Goal: Information Seeking & Learning: Learn about a topic

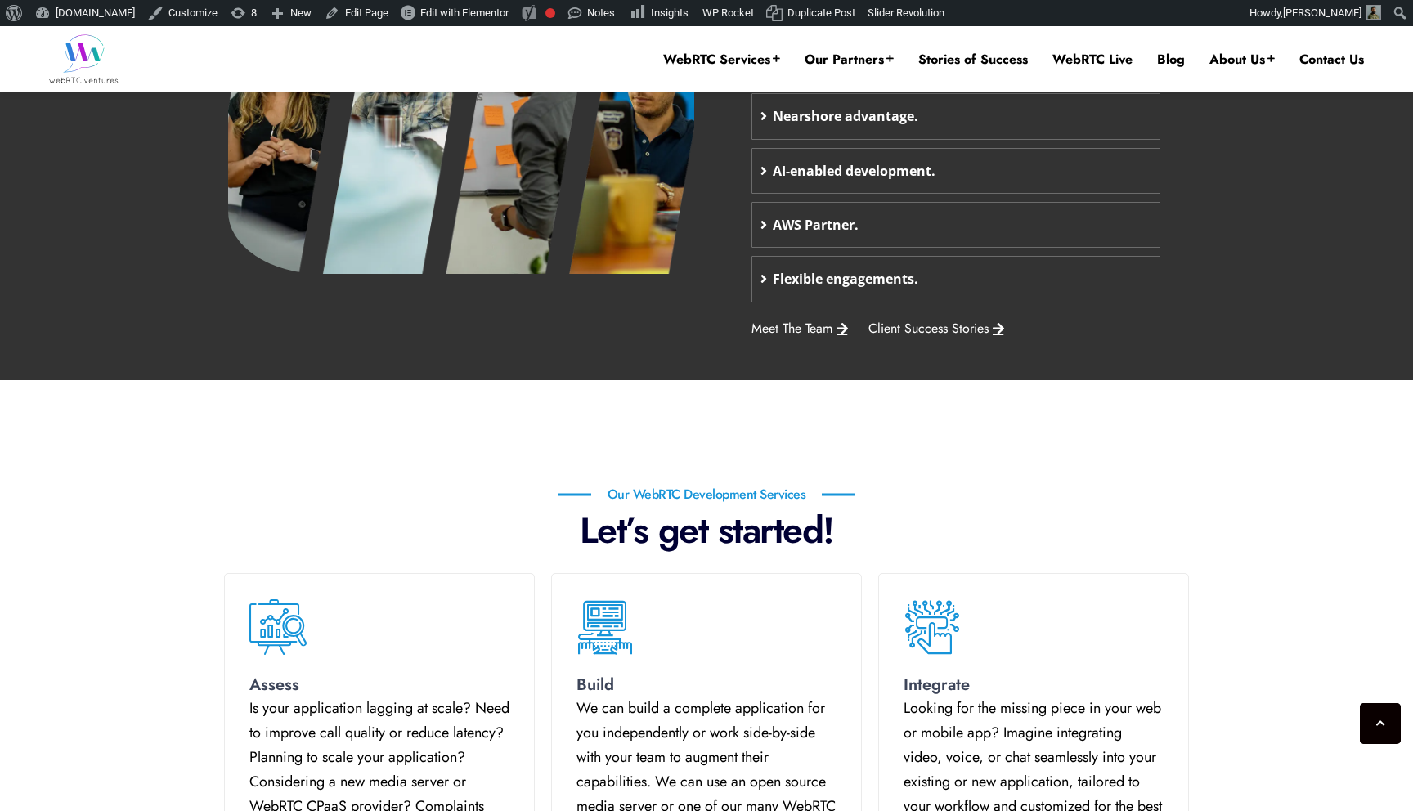
scroll to position [758, 0]
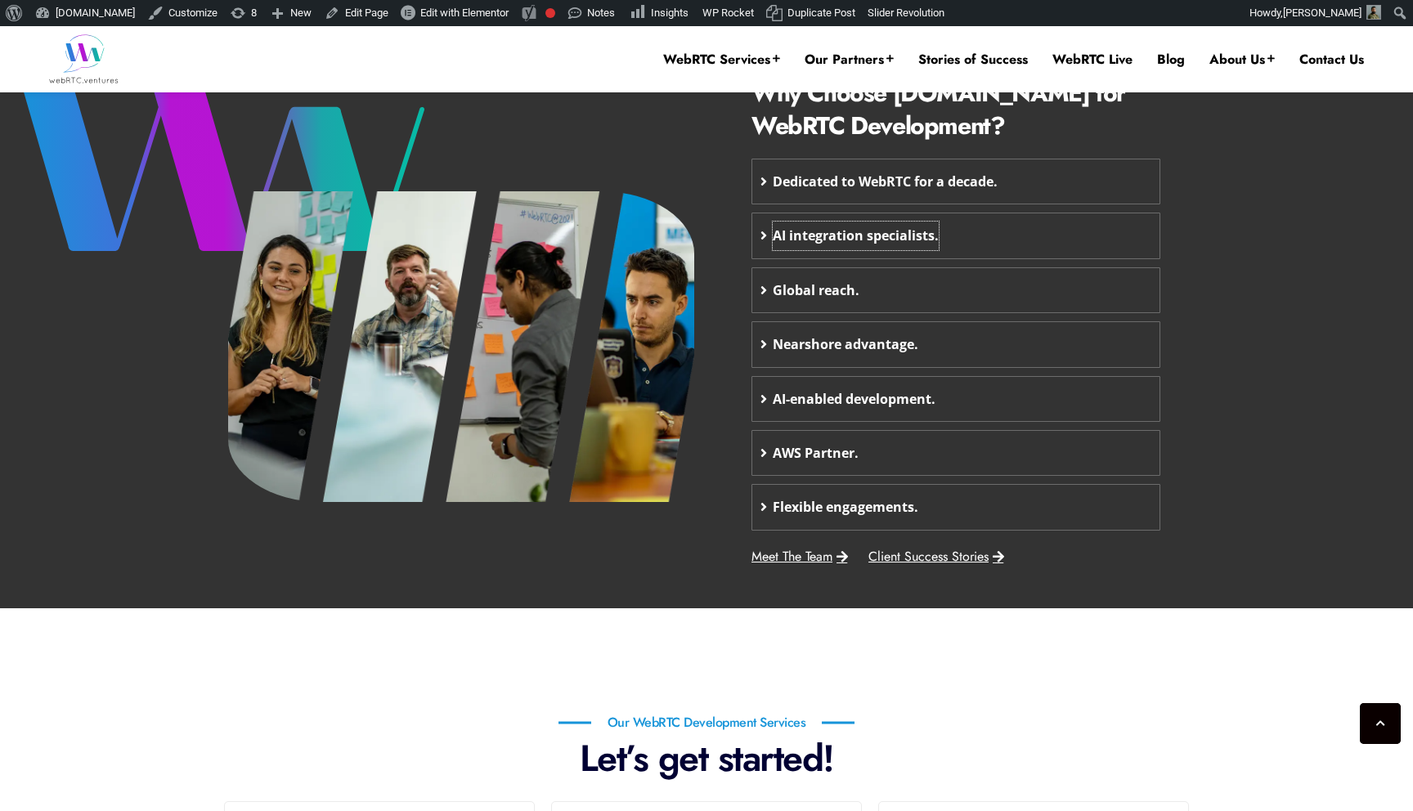
click at [867, 231] on span "AI integration specialists." at bounding box center [856, 236] width 166 height 28
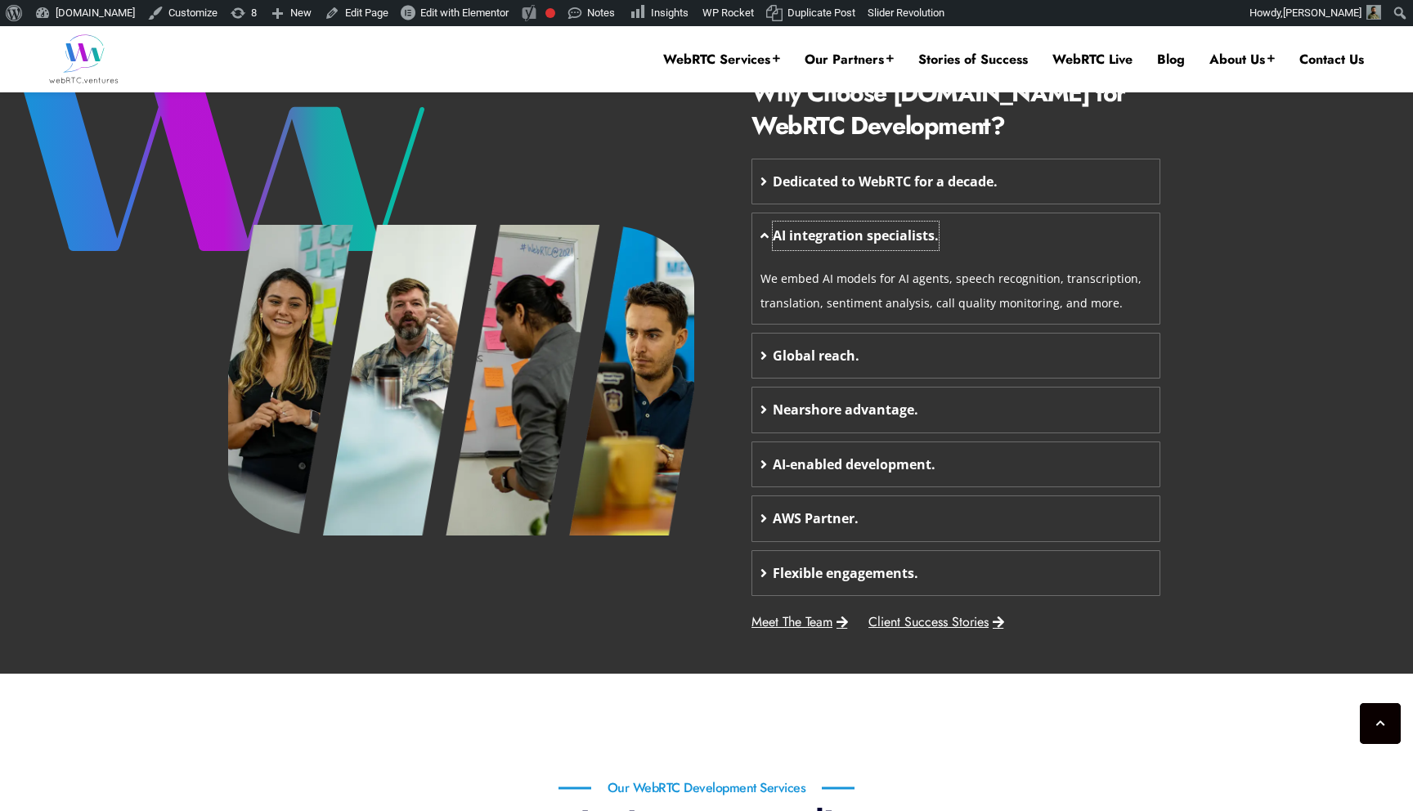
click at [867, 231] on span "AI integration specialists." at bounding box center [856, 236] width 166 height 28
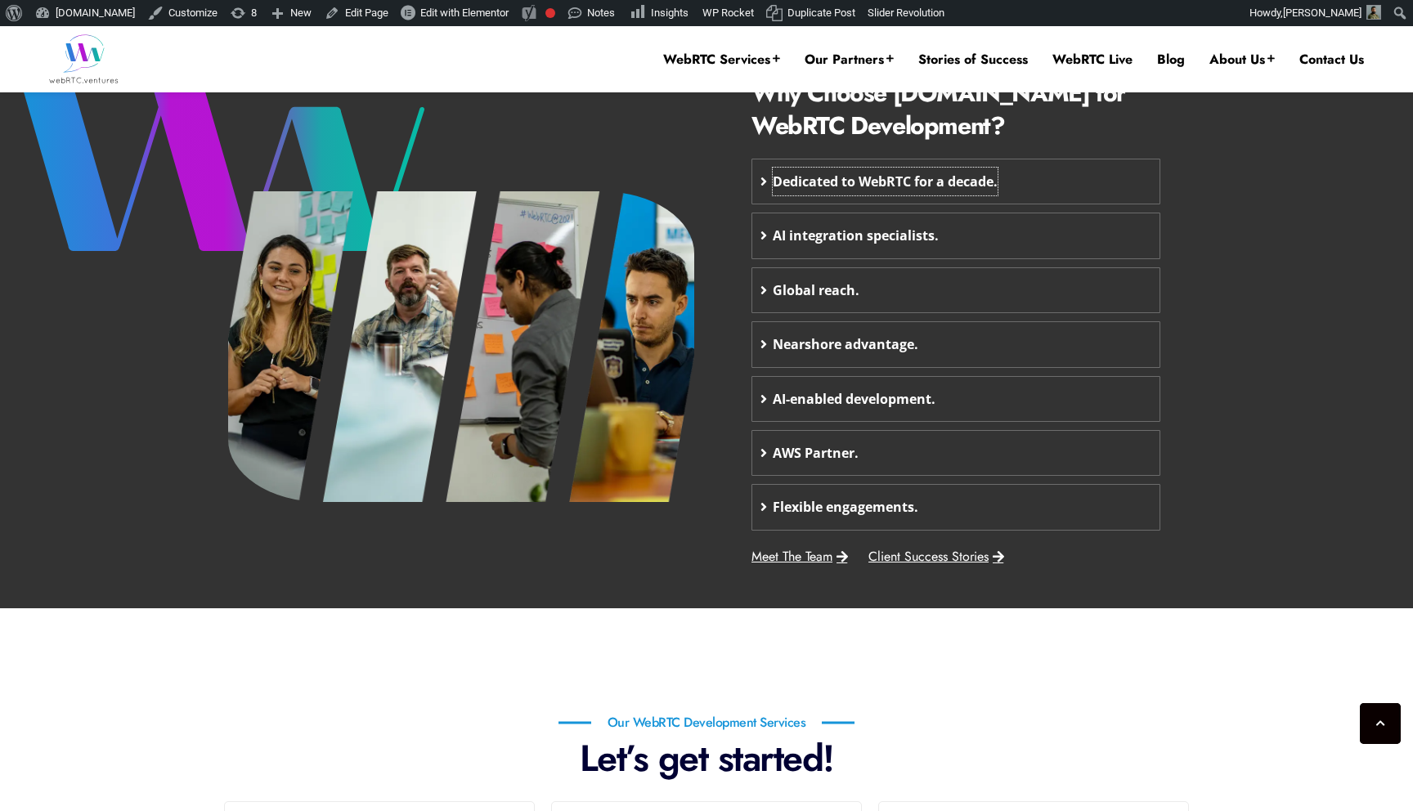
click at [987, 182] on span "Dedicated to WebRTC for a decade." at bounding box center [885, 182] width 225 height 28
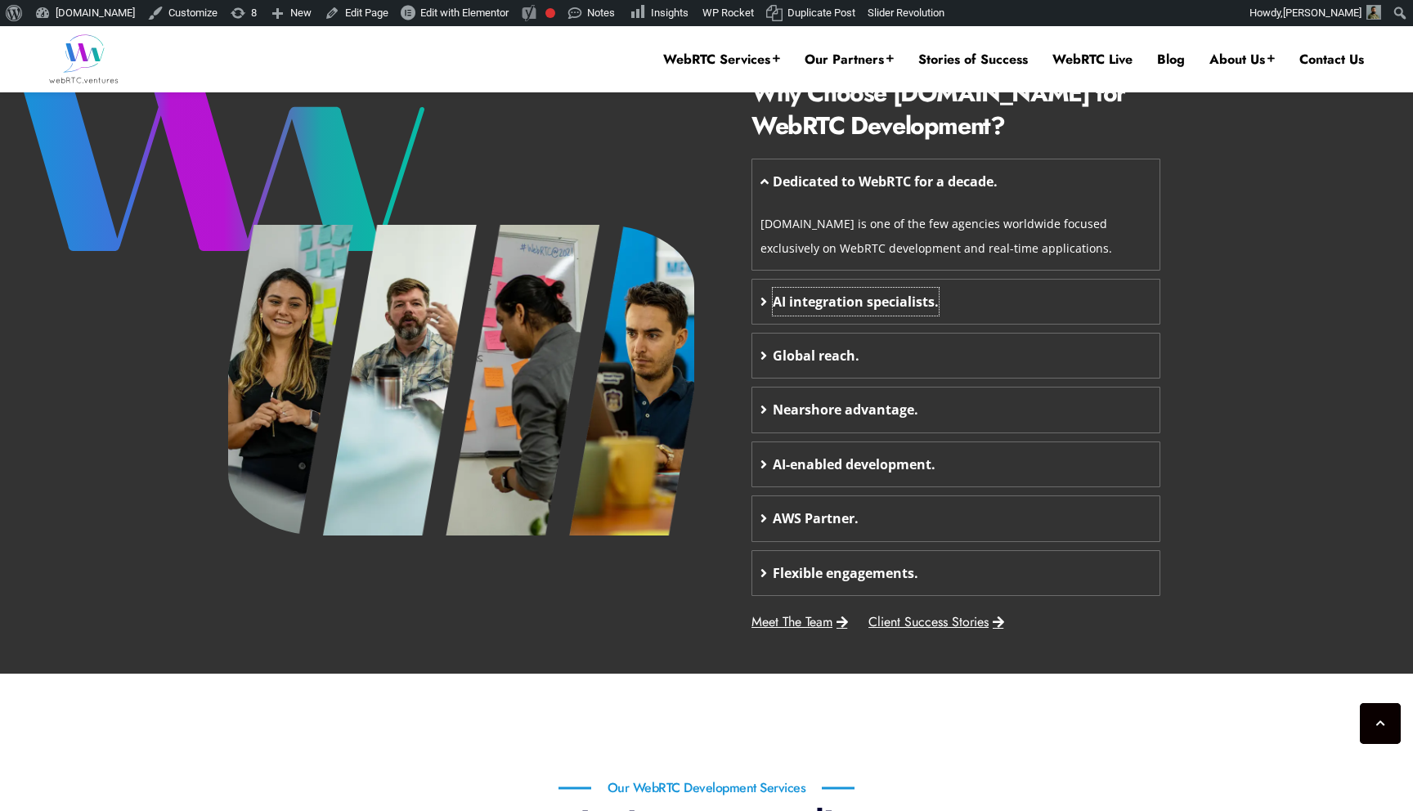
click at [851, 313] on span "AI integration specialists." at bounding box center [856, 302] width 166 height 28
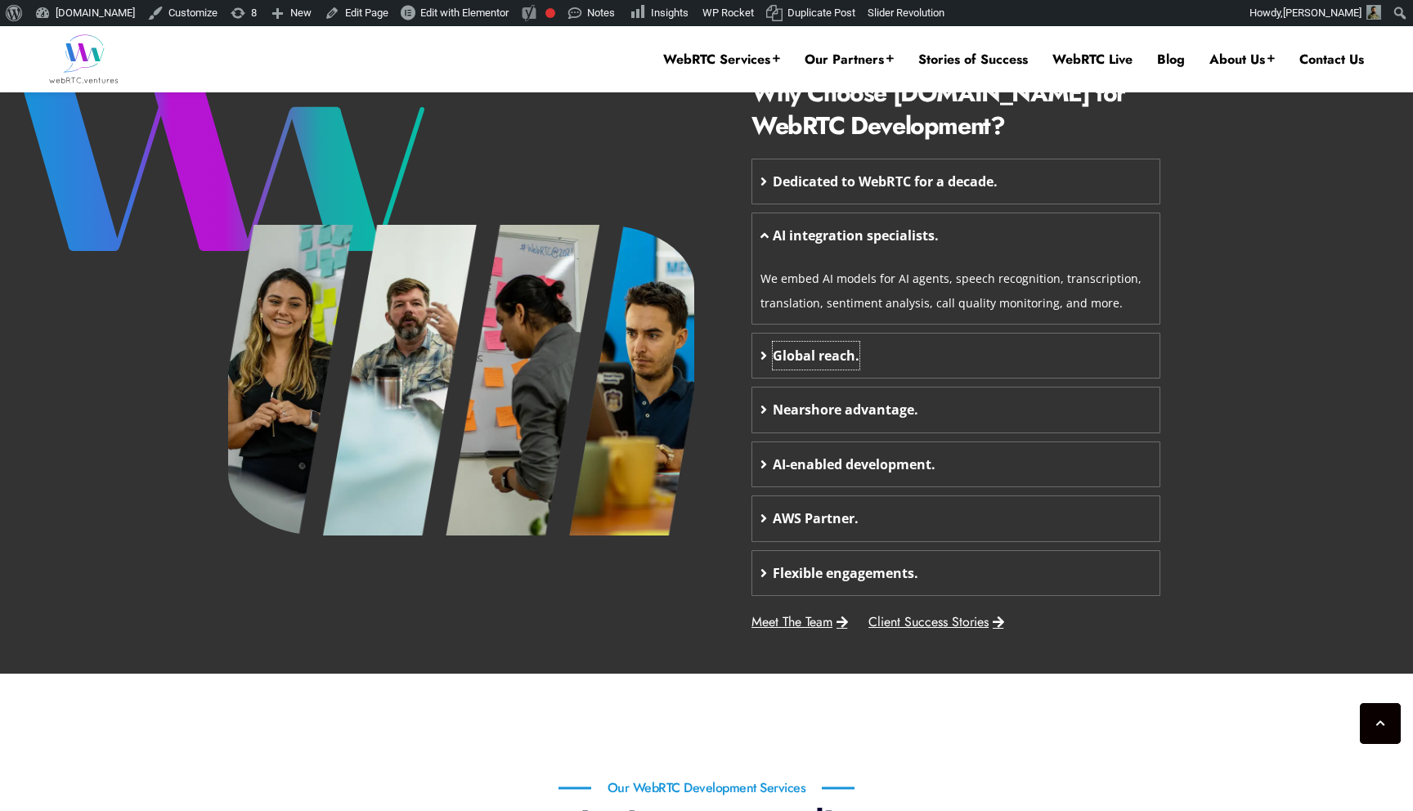
click at [815, 344] on span "Global reach." at bounding box center [816, 356] width 87 height 28
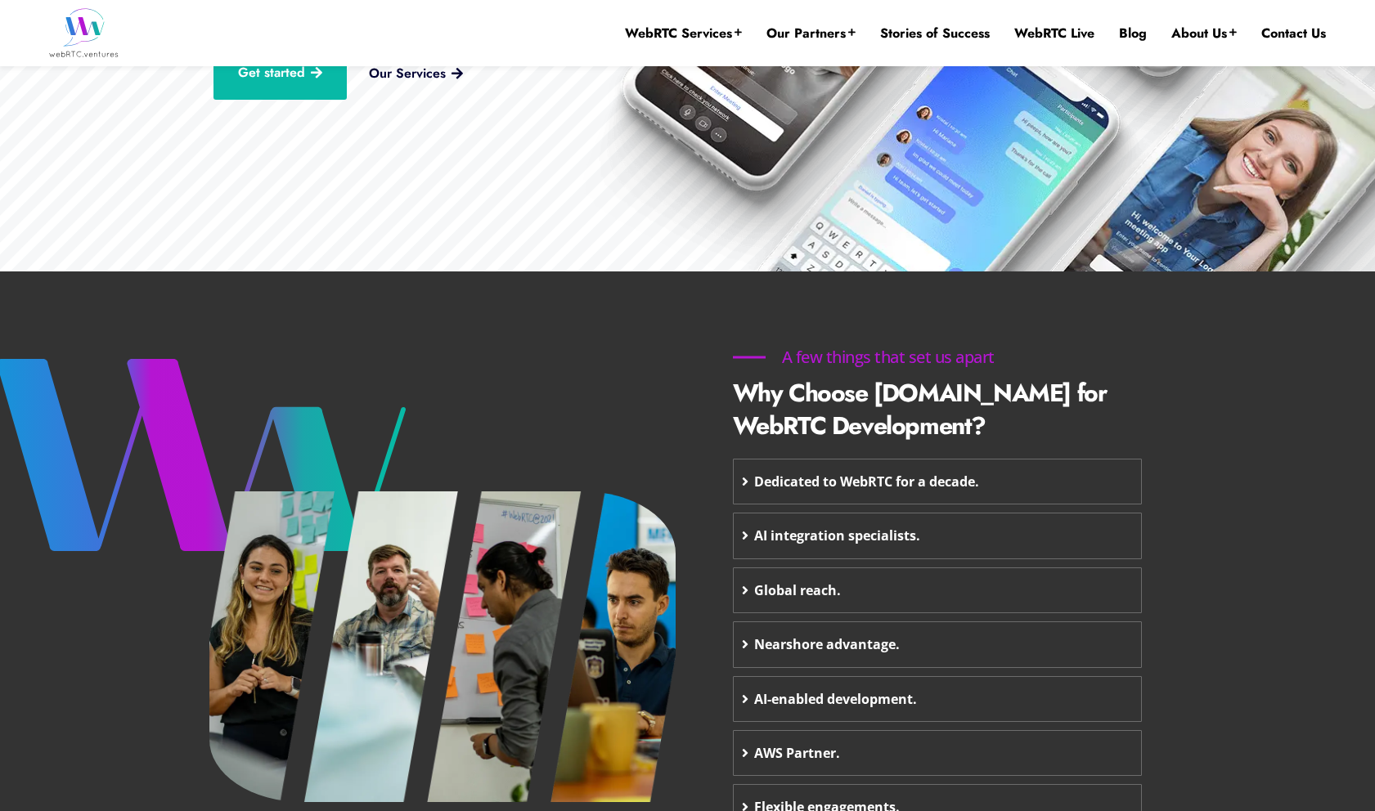
scroll to position [399, 0]
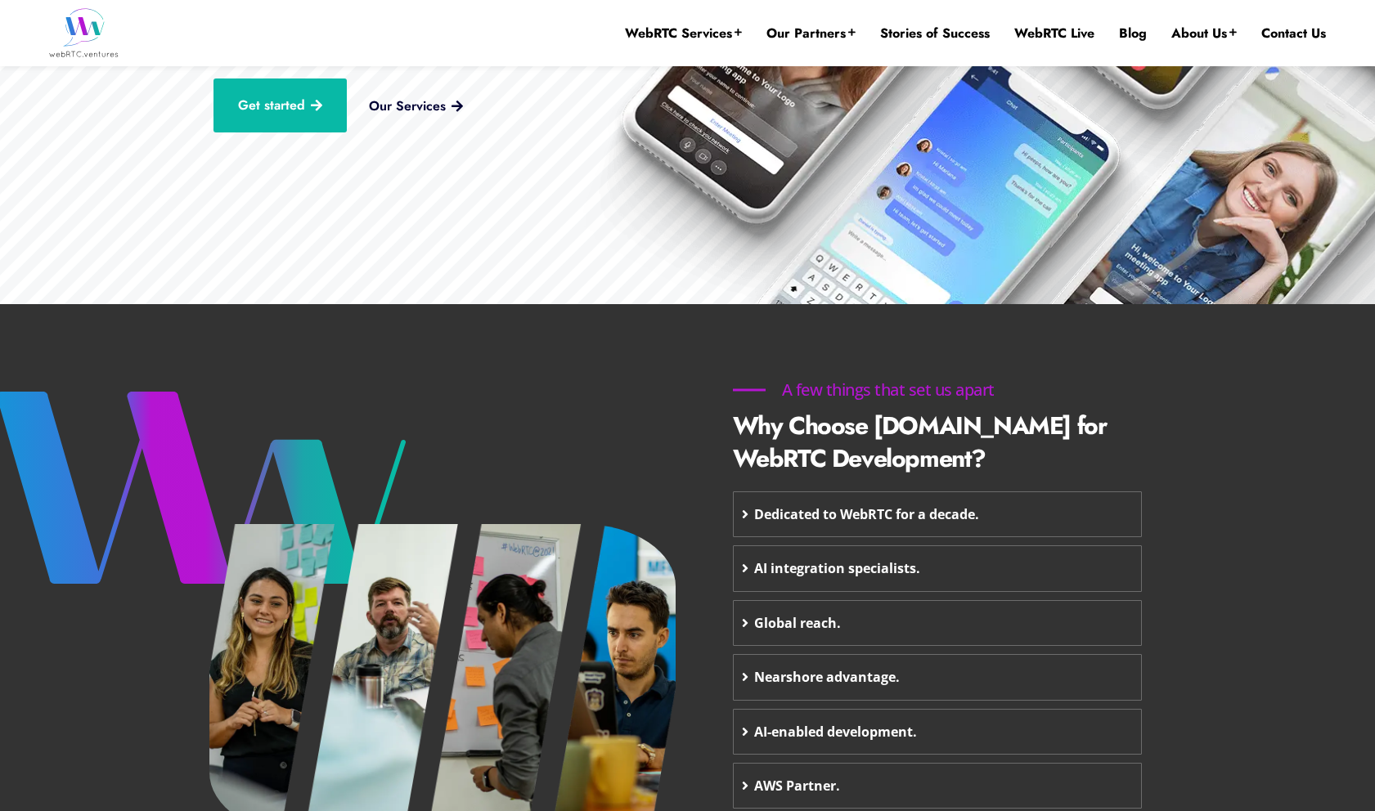
click at [918, 532] on div "Dedicated to WebRTC for a decade." at bounding box center [937, 514] width 407 height 44
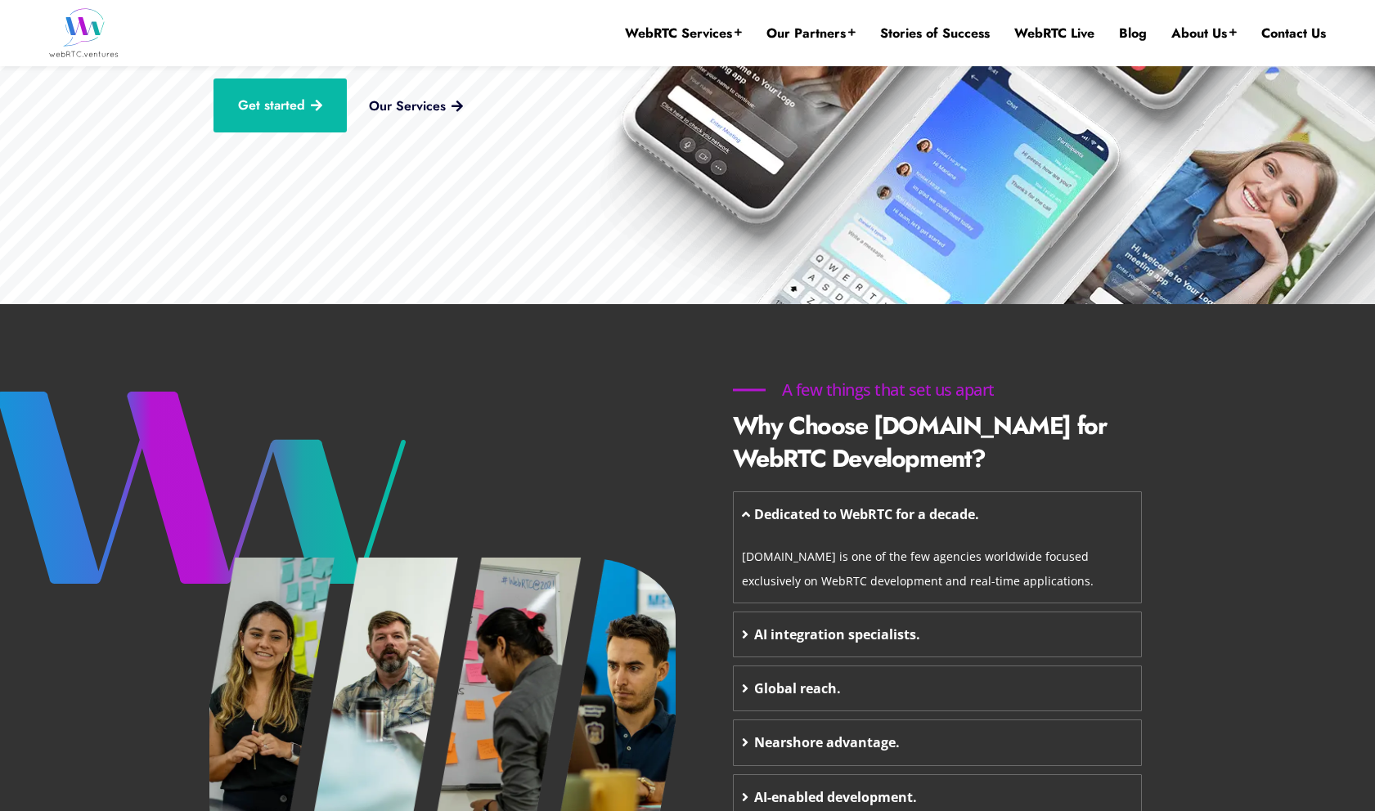
click at [918, 532] on div "Dedicated to WebRTC for a decade." at bounding box center [937, 514] width 407 height 44
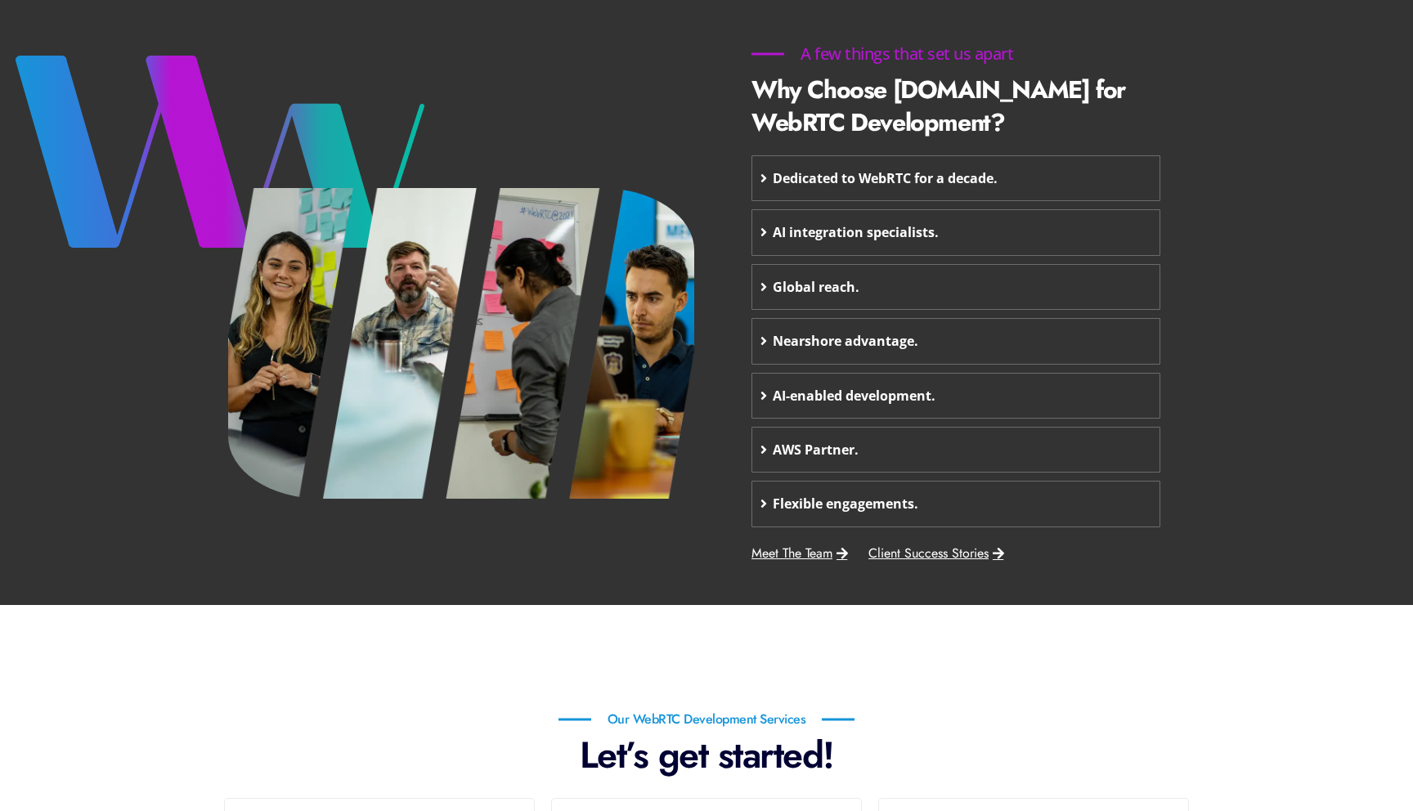
scroll to position [735, 0]
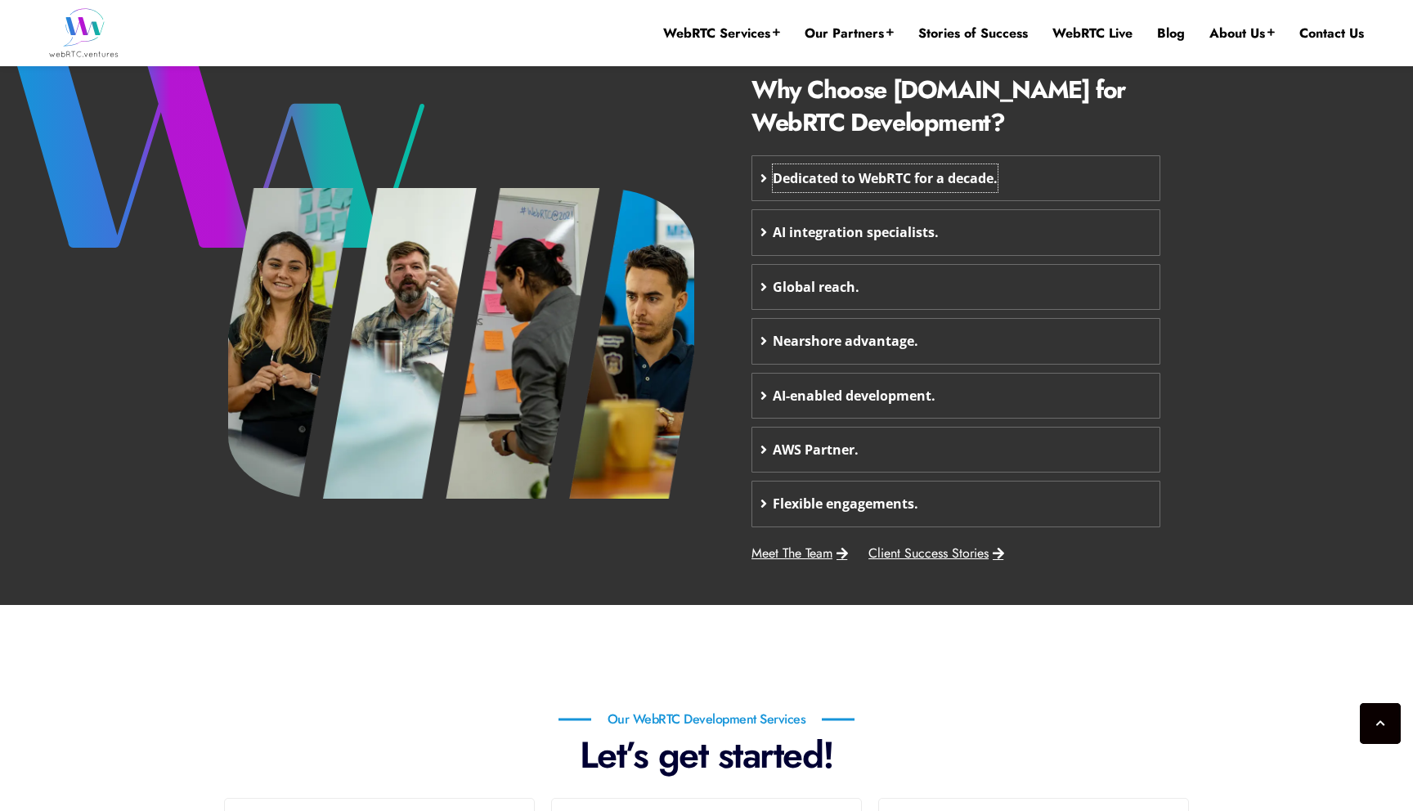
click at [830, 171] on span "Dedicated to WebRTC for a decade." at bounding box center [885, 178] width 225 height 28
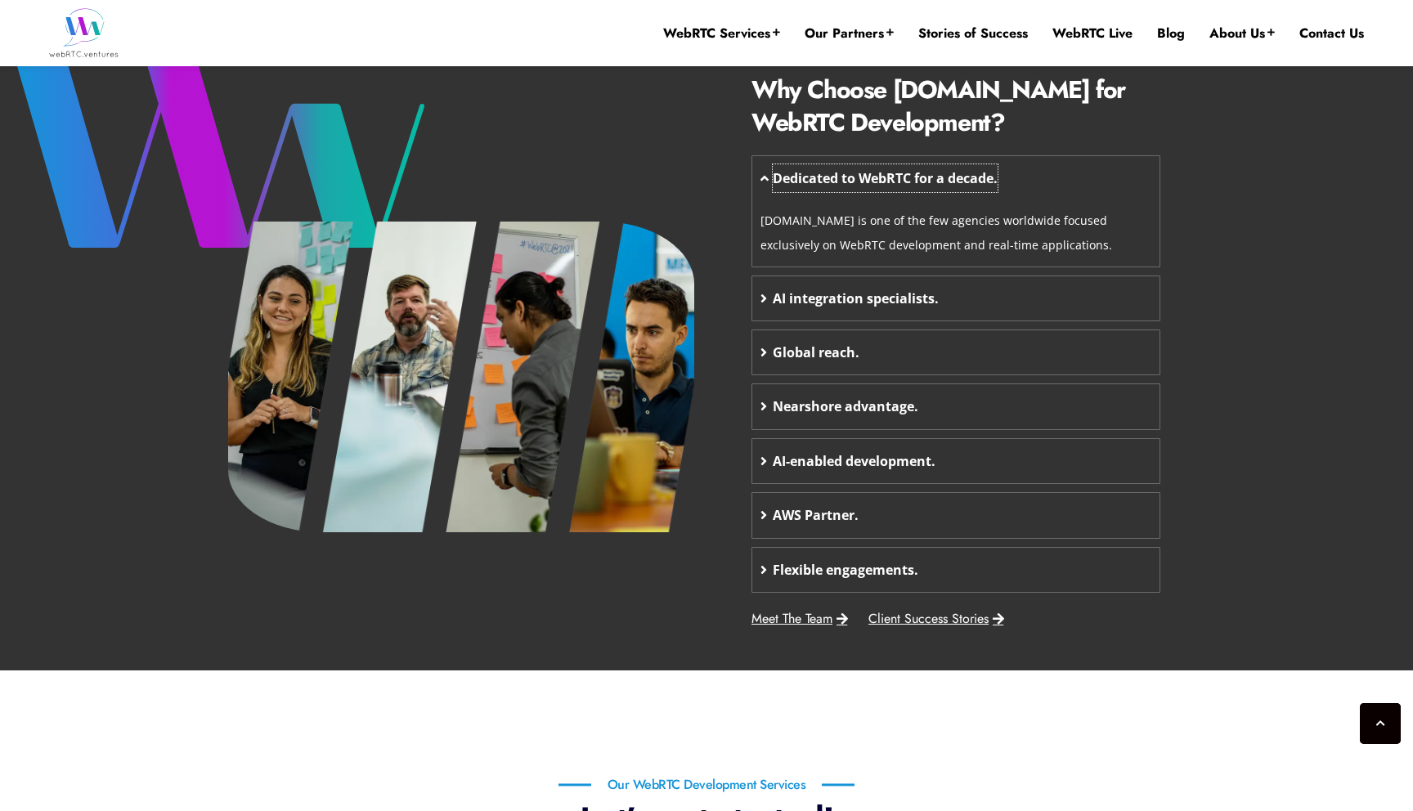
click at [830, 171] on span "Dedicated to WebRTC for a decade." at bounding box center [885, 178] width 225 height 28
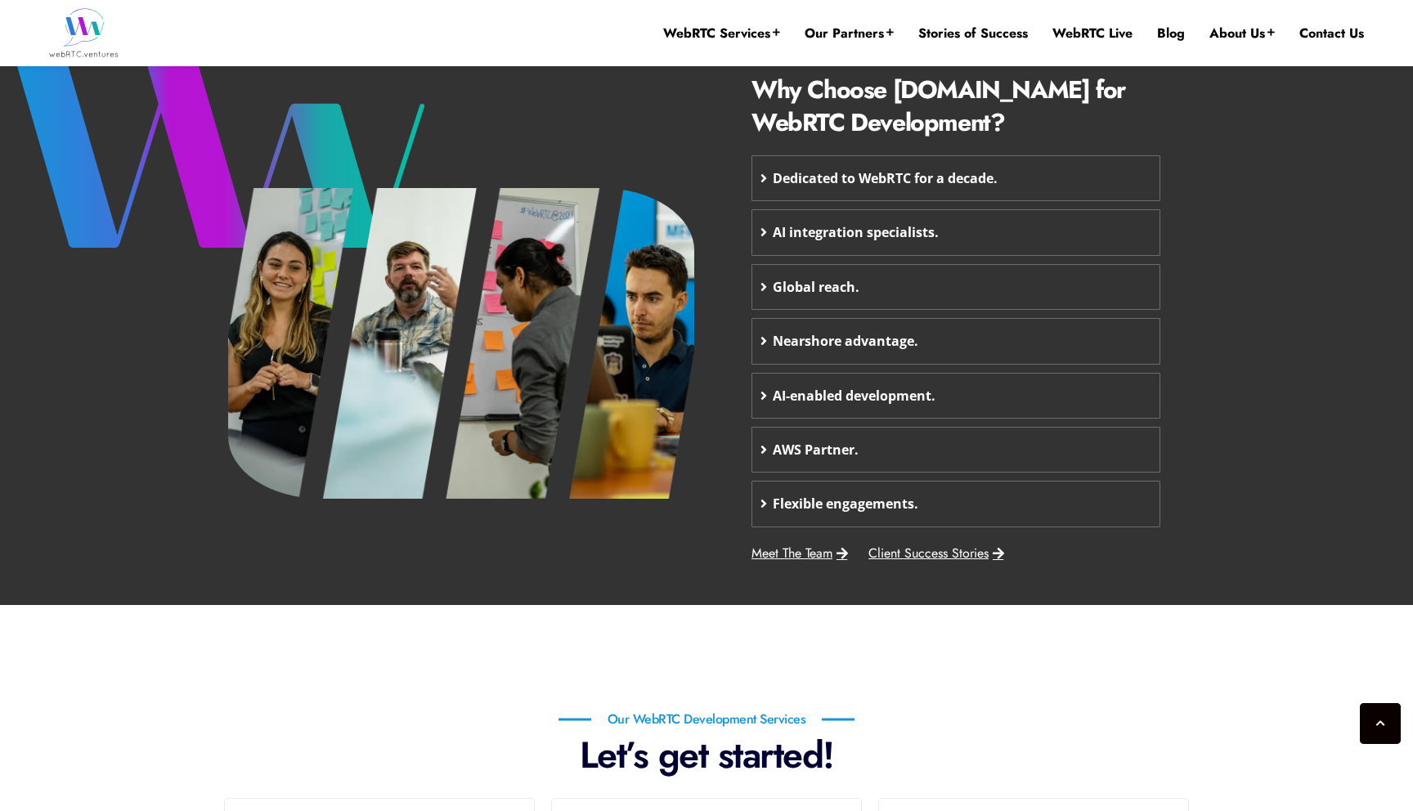
click at [1053, 179] on div "Dedicated to WebRTC for a decade." at bounding box center [955, 178] width 407 height 44
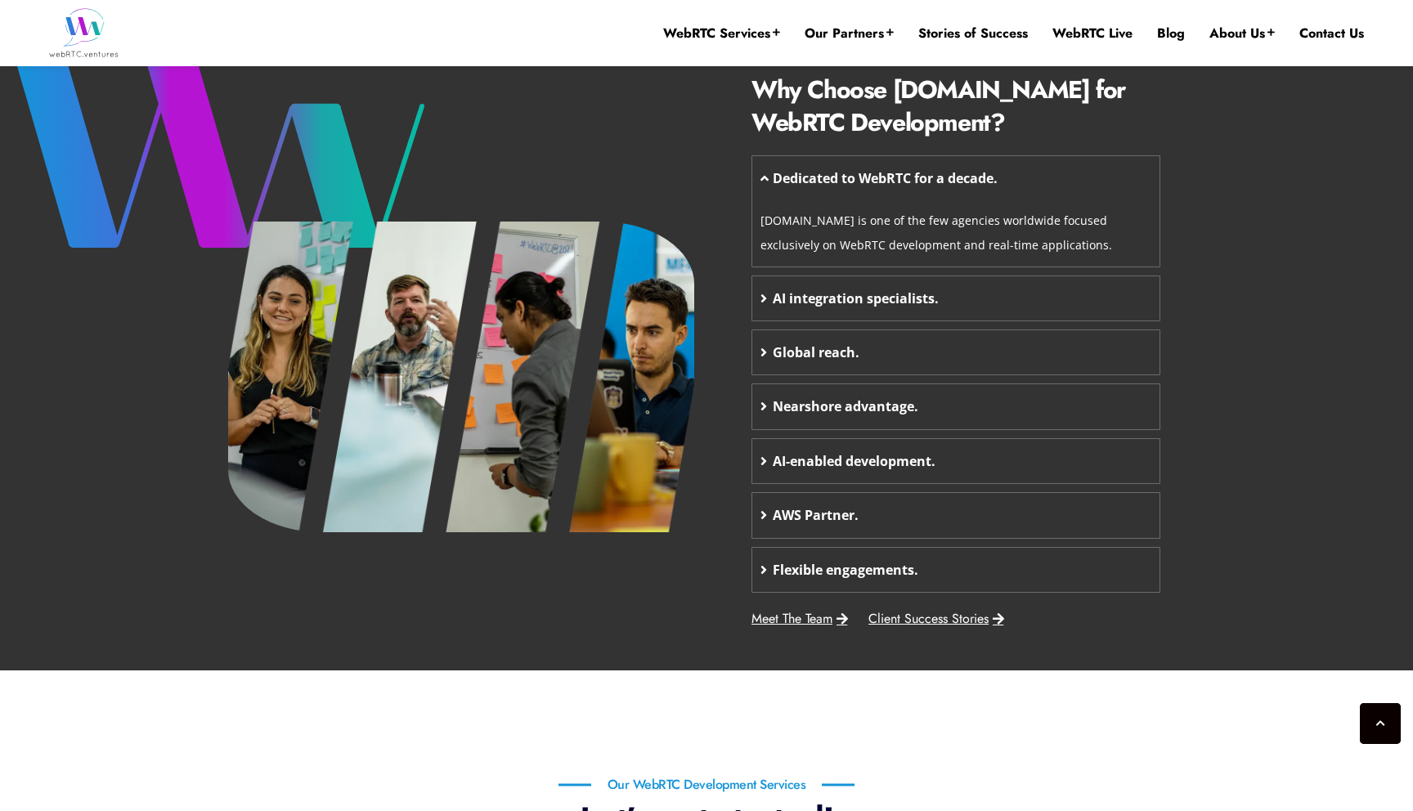
click at [1157, 177] on div "Dedicated to WebRTC for a decade." at bounding box center [955, 178] width 407 height 44
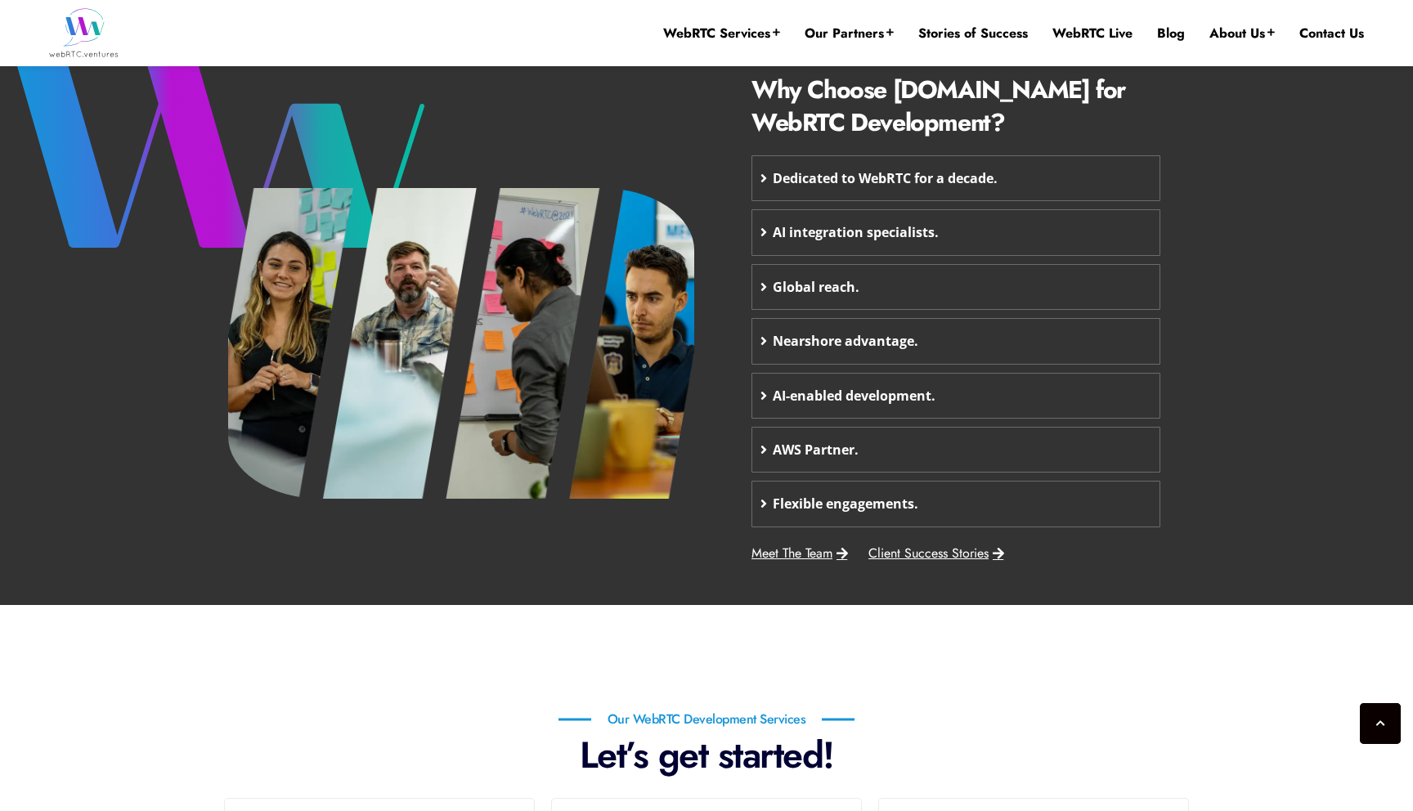
click at [1131, 195] on div "Dedicated to WebRTC for a decade." at bounding box center [955, 178] width 407 height 44
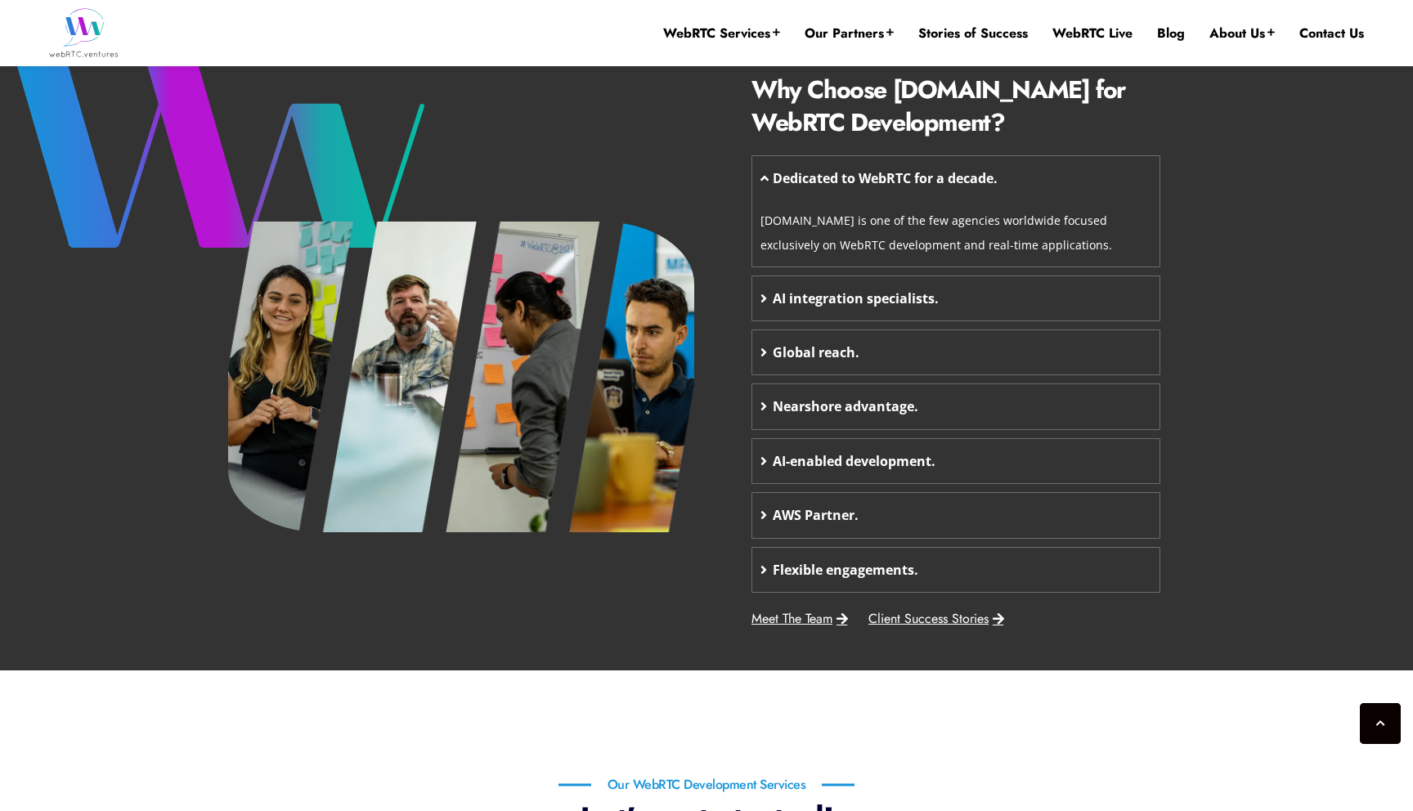
click at [1131, 195] on div "Dedicated to WebRTC for a decade." at bounding box center [955, 178] width 407 height 44
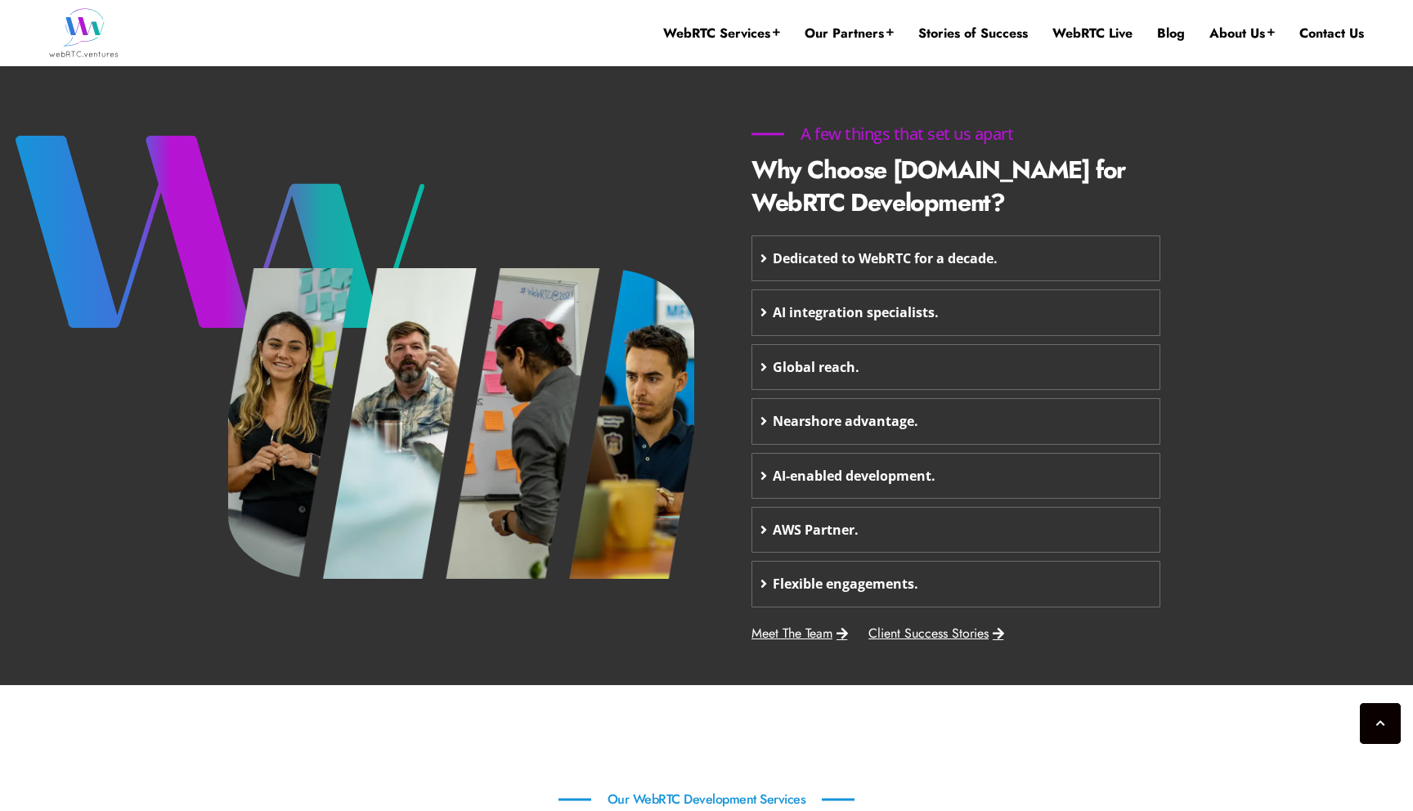
scroll to position [646, 0]
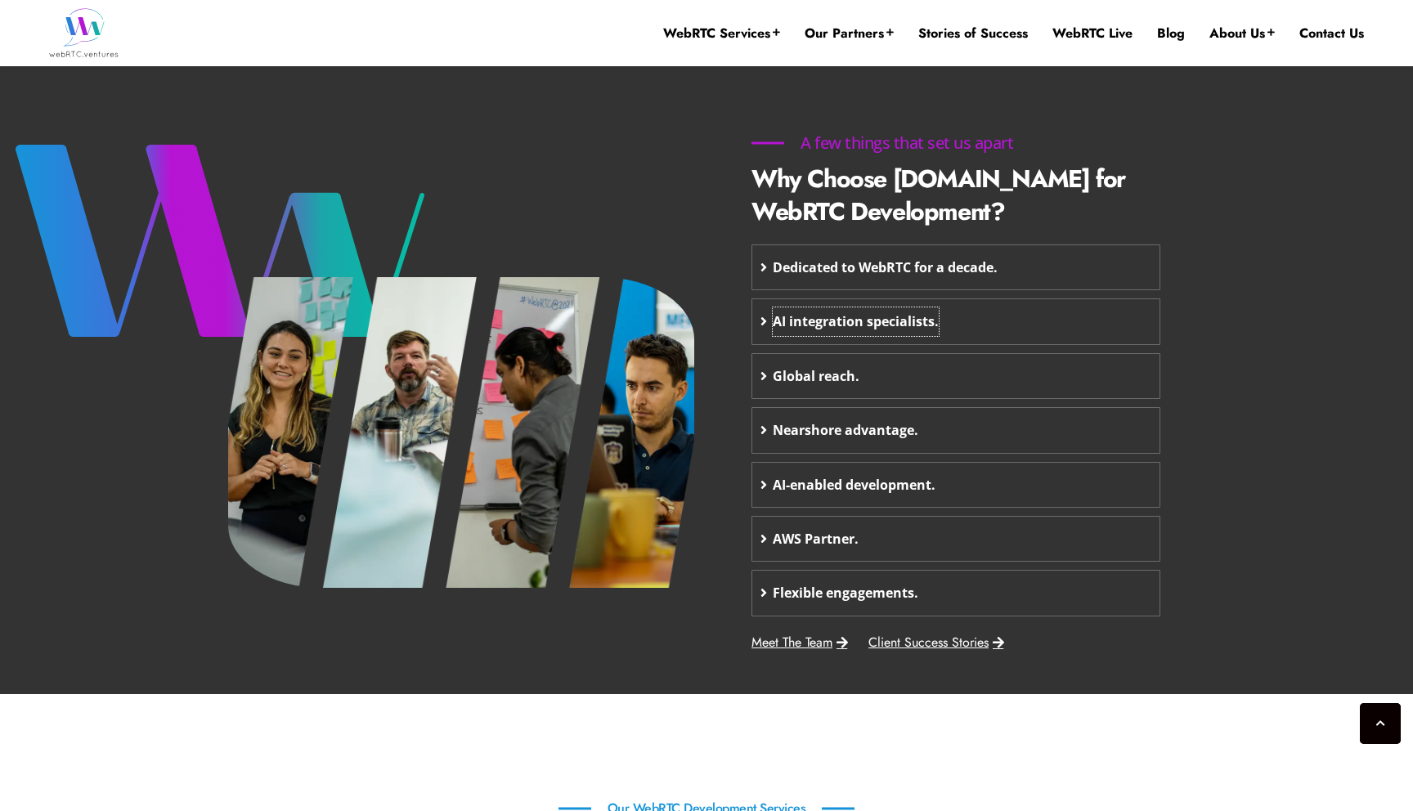
click at [848, 328] on span "AI integration specialists." at bounding box center [856, 322] width 166 height 28
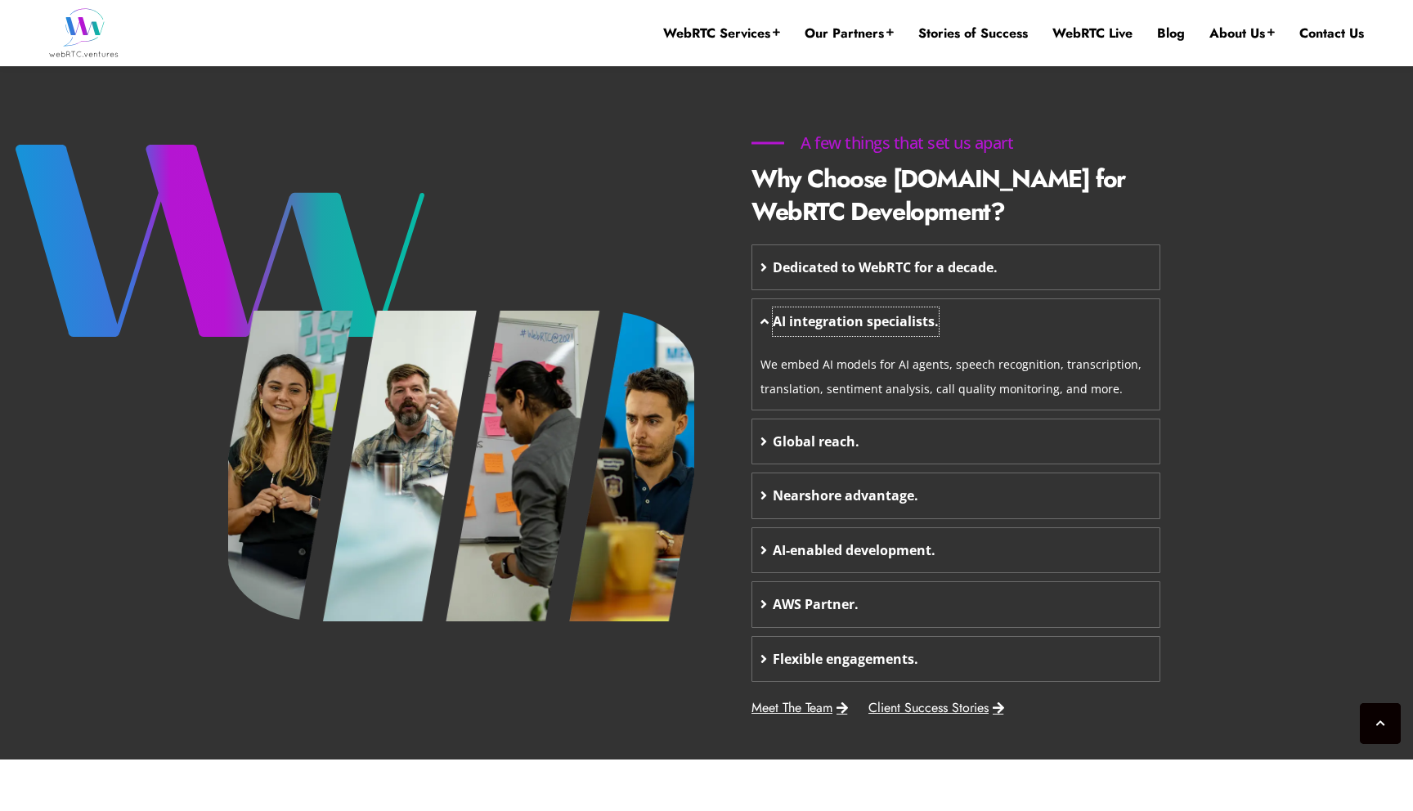
click at [848, 328] on span "AI integration specialists." at bounding box center [856, 322] width 166 height 28
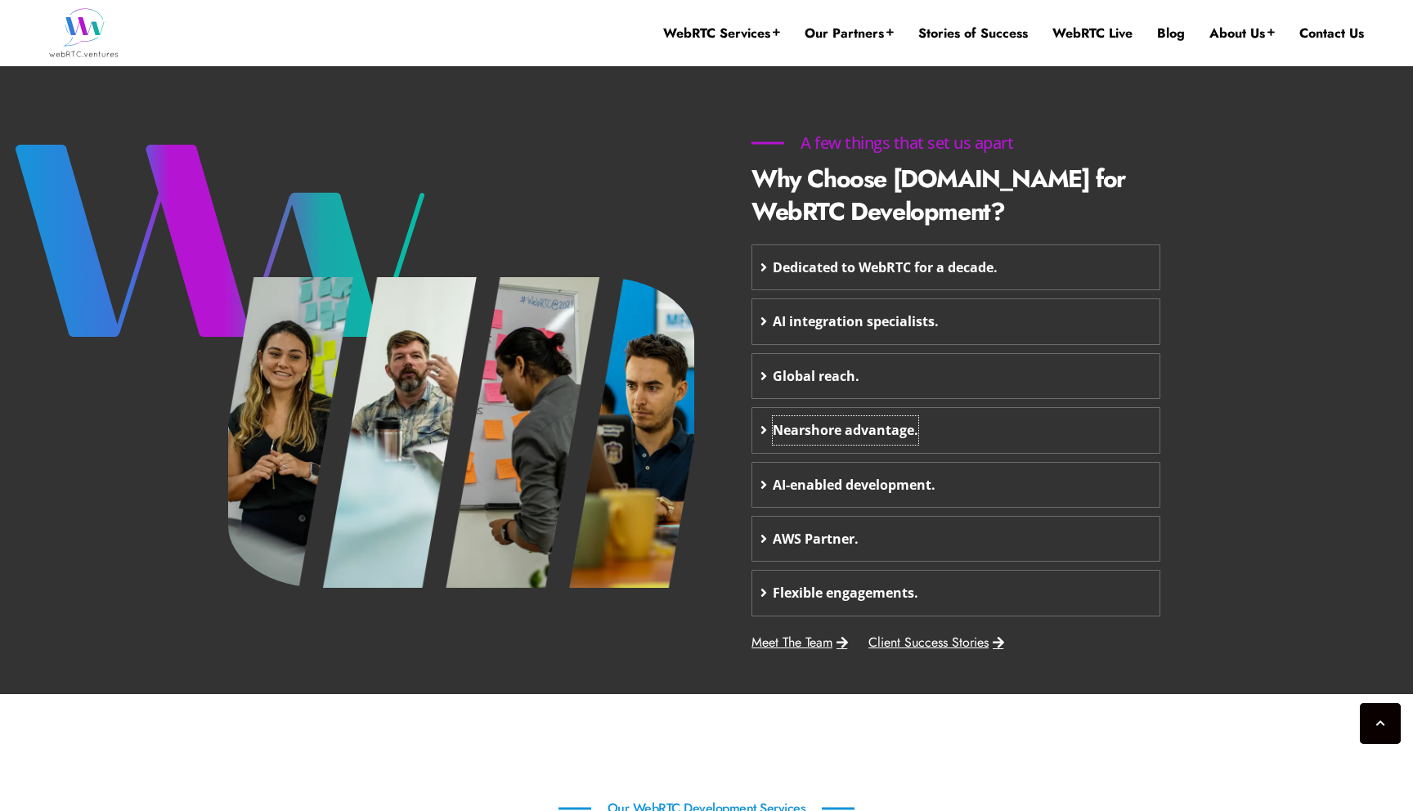
click at [824, 425] on span "Nearshore advantage." at bounding box center [846, 430] width 146 height 28
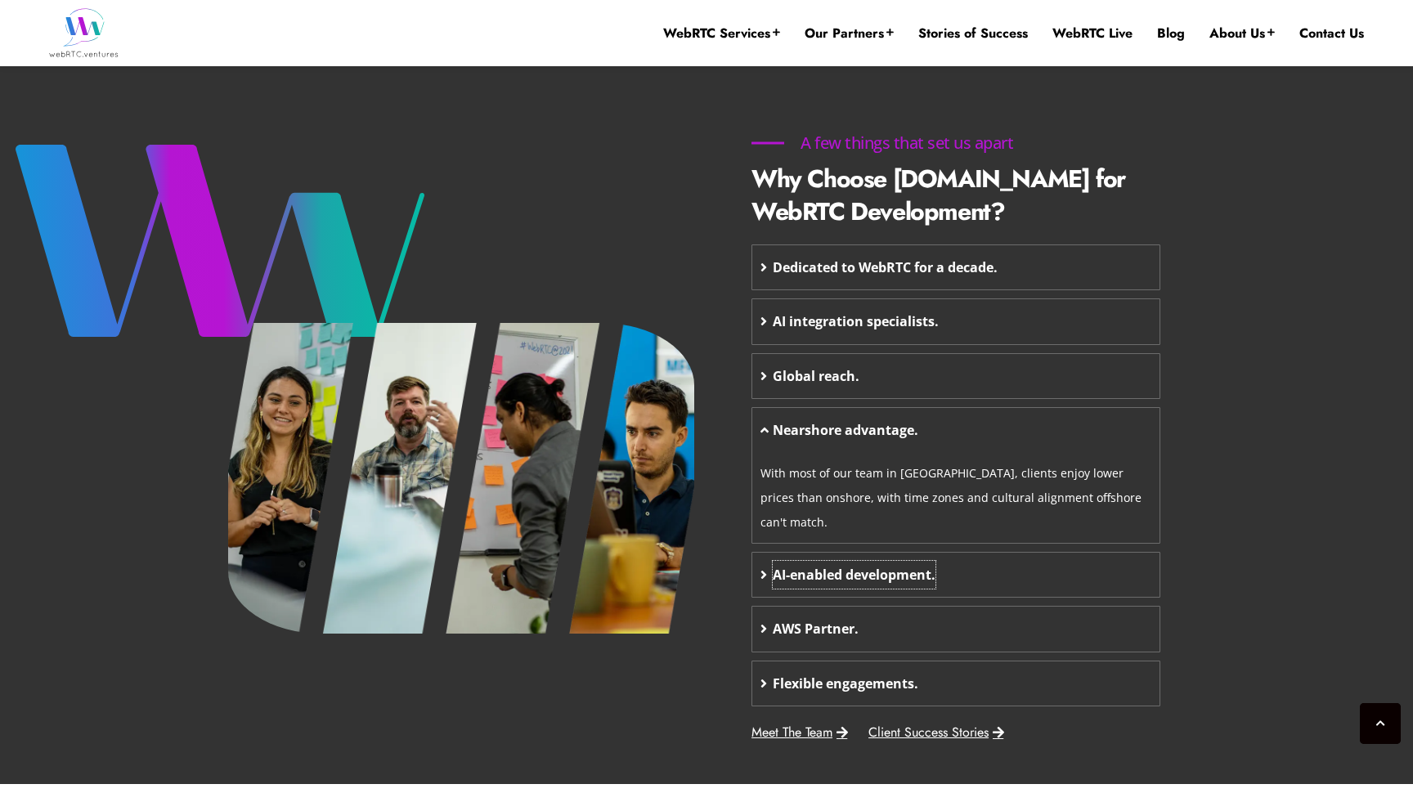
click at [818, 561] on span "AI-enabled development." at bounding box center [854, 575] width 163 height 28
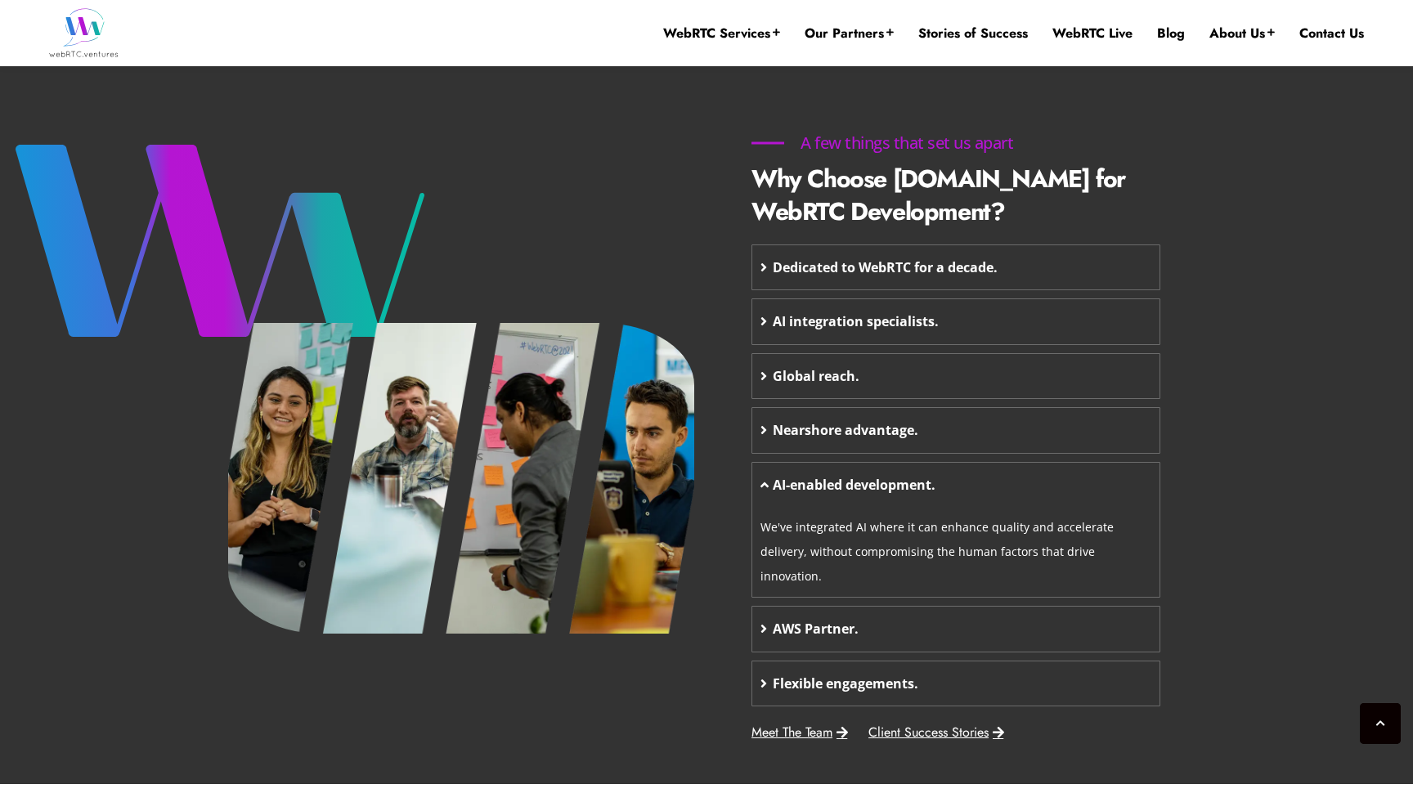
click at [808, 662] on div "Flexible engagements." at bounding box center [955, 684] width 407 height 44
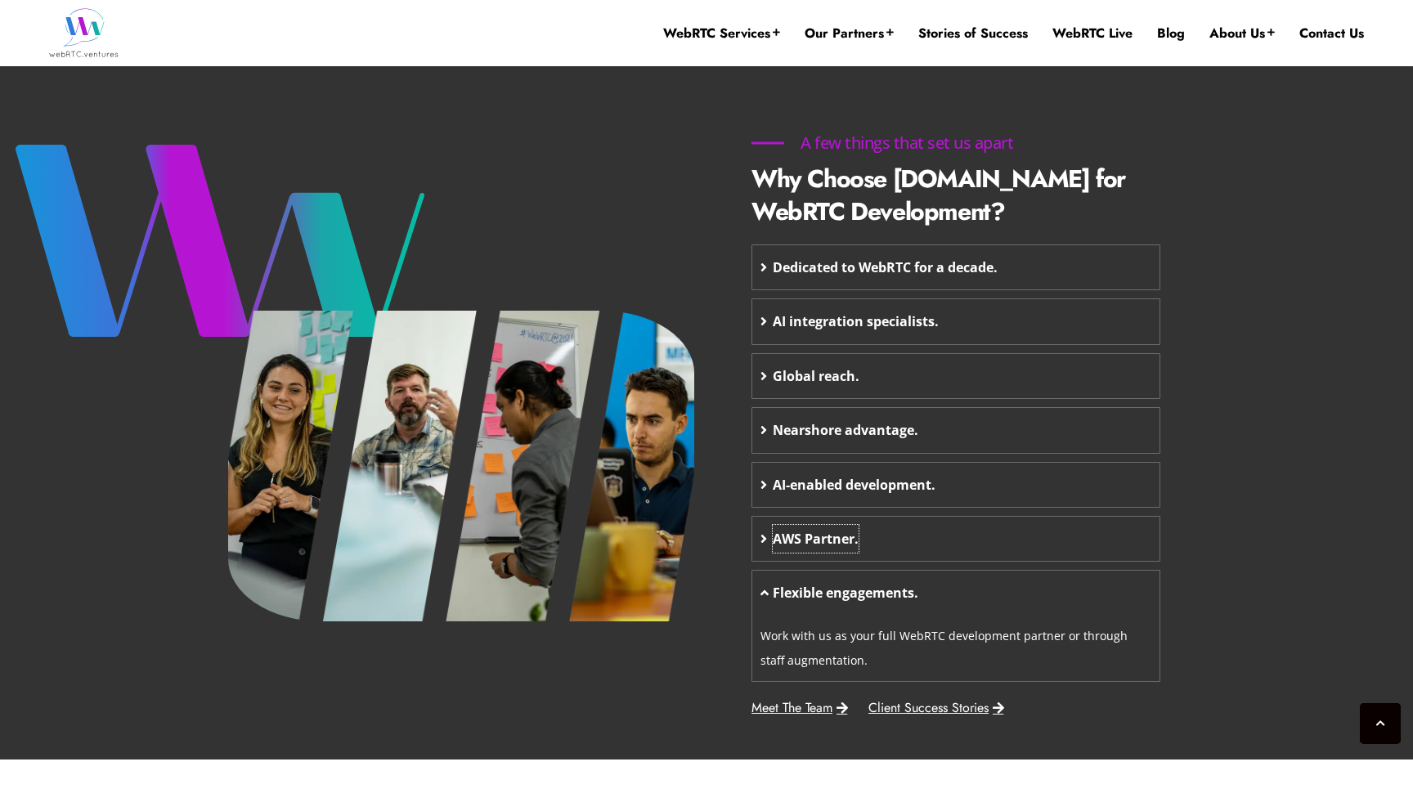
click at [834, 525] on span "AWS Partner." at bounding box center [816, 539] width 86 height 28
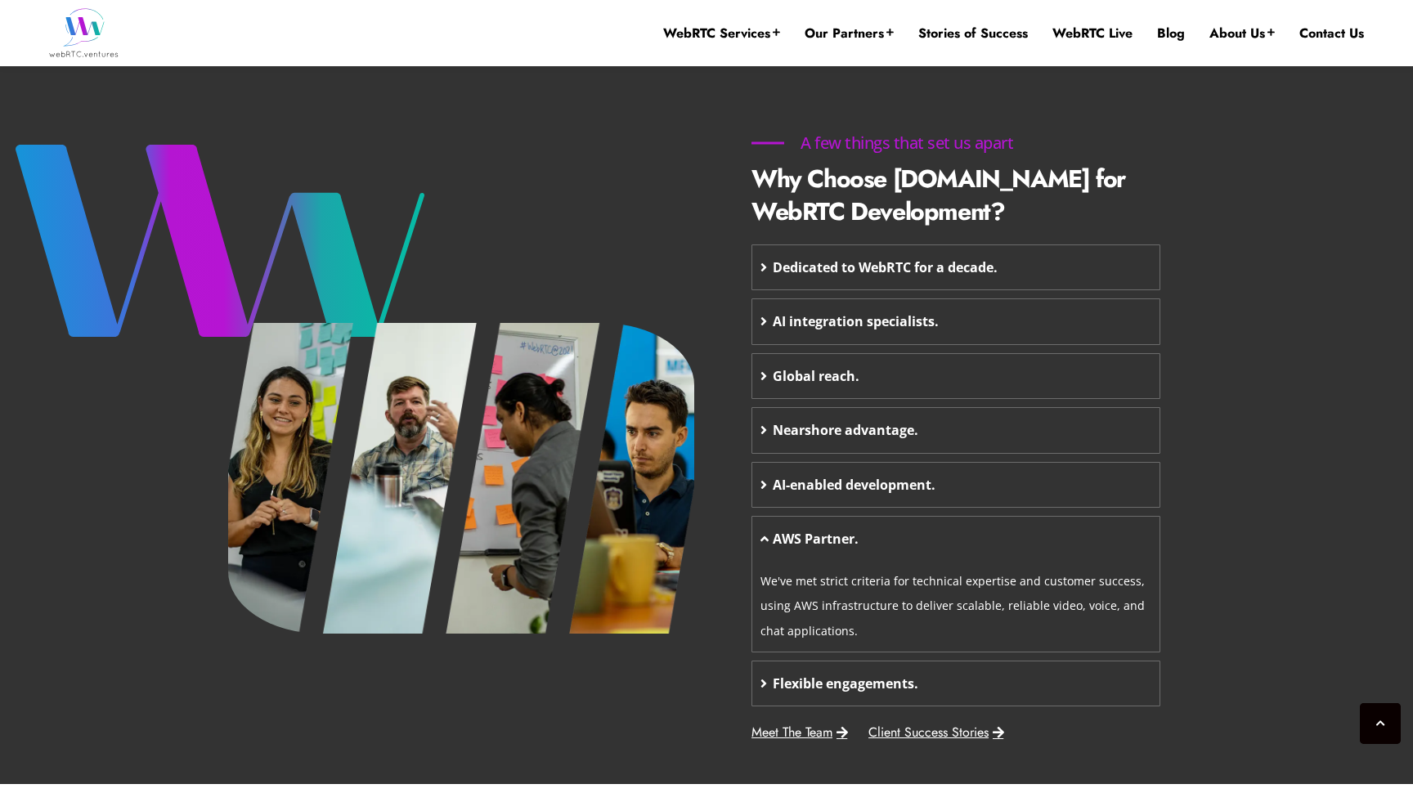
click at [960, 540] on div "AWS Partner." at bounding box center [955, 539] width 407 height 44
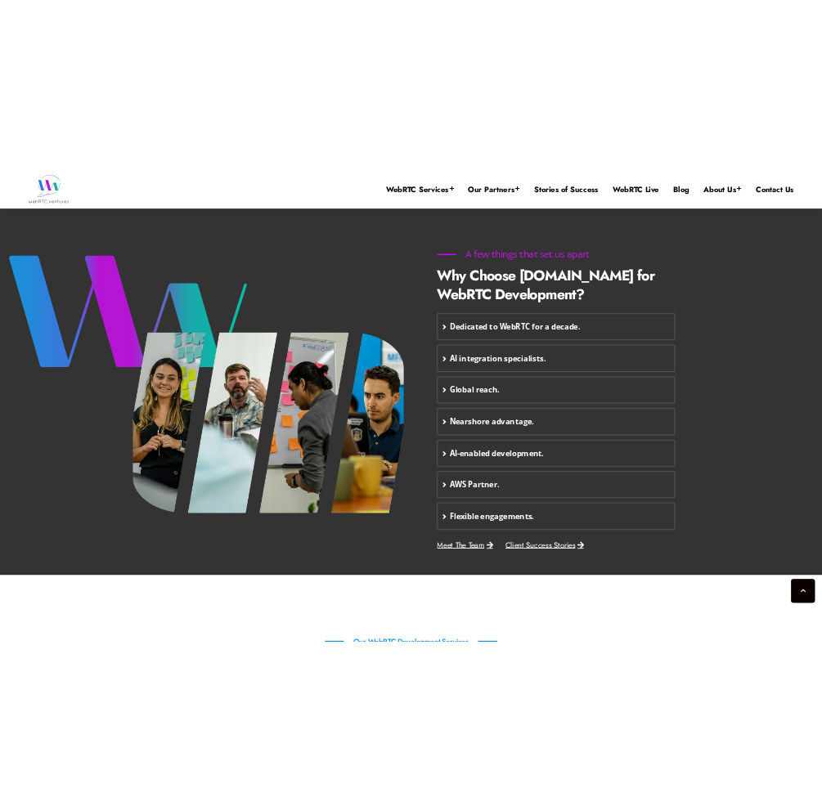
scroll to position [646, 0]
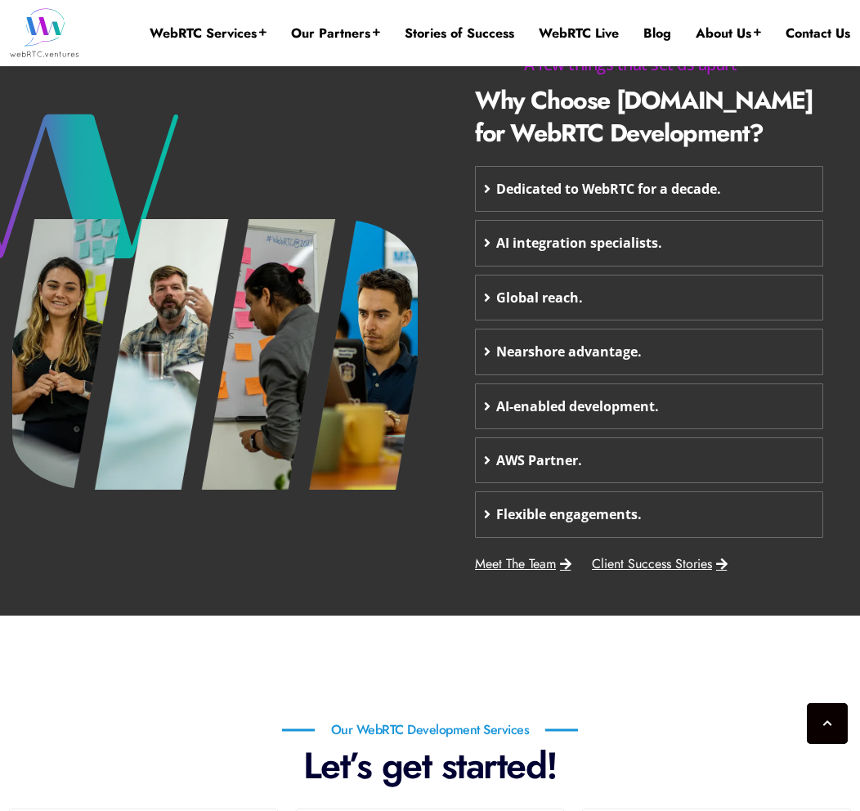
click at [759, 174] on div "Dedicated to WebRTC for a decade." at bounding box center [649, 189] width 347 height 44
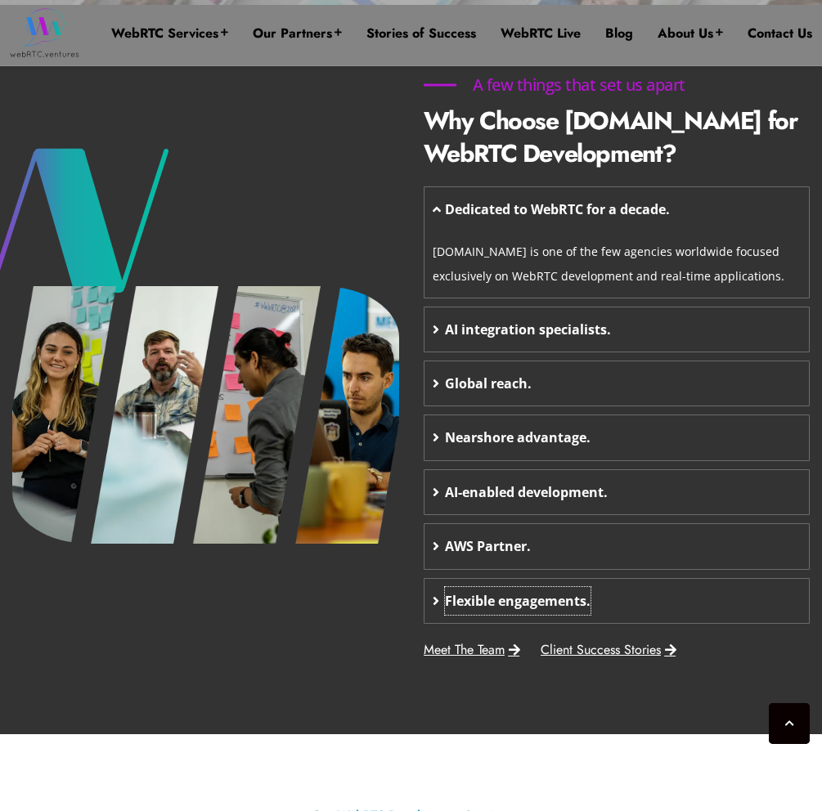
click at [563, 595] on span "Flexible engagements." at bounding box center [518, 601] width 146 height 28
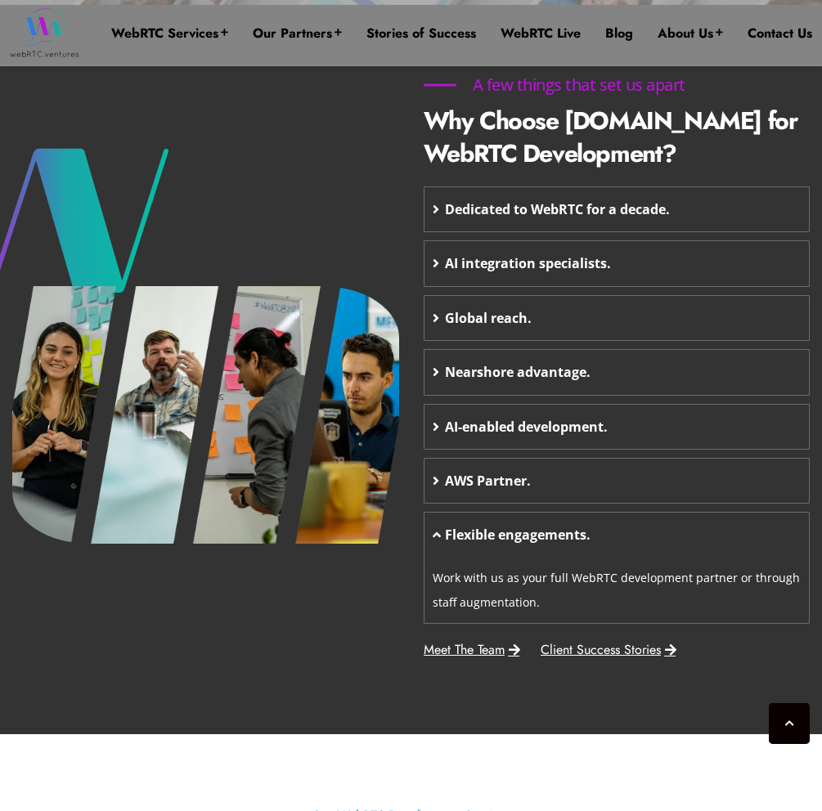
click at [671, 530] on div "Flexible engagements." at bounding box center [616, 535] width 385 height 44
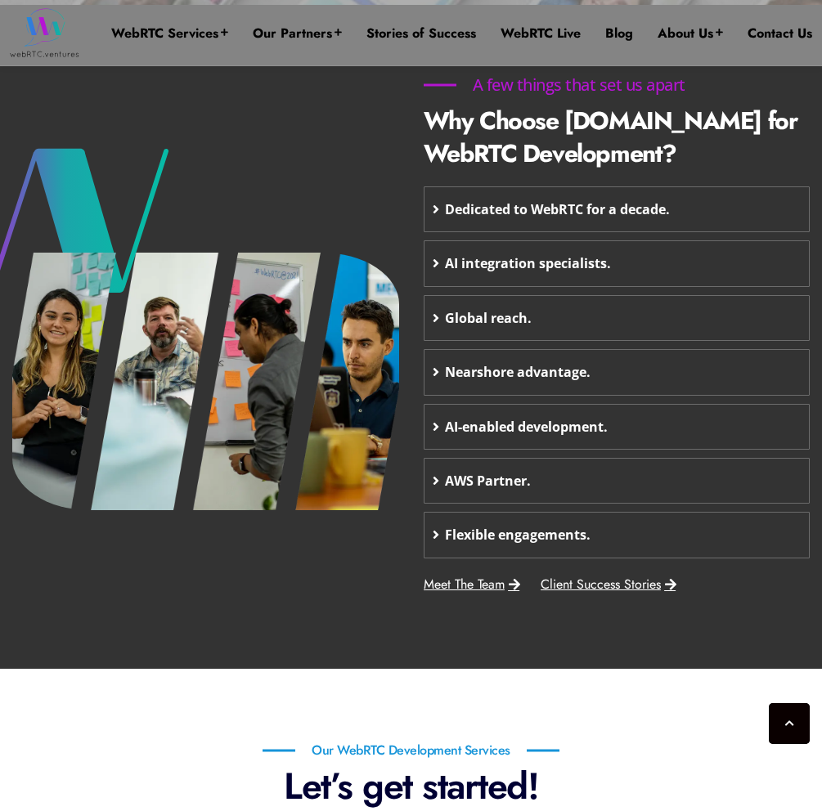
click at [663, 230] on div "Dedicated to WebRTC for a decade." at bounding box center [616, 209] width 385 height 44
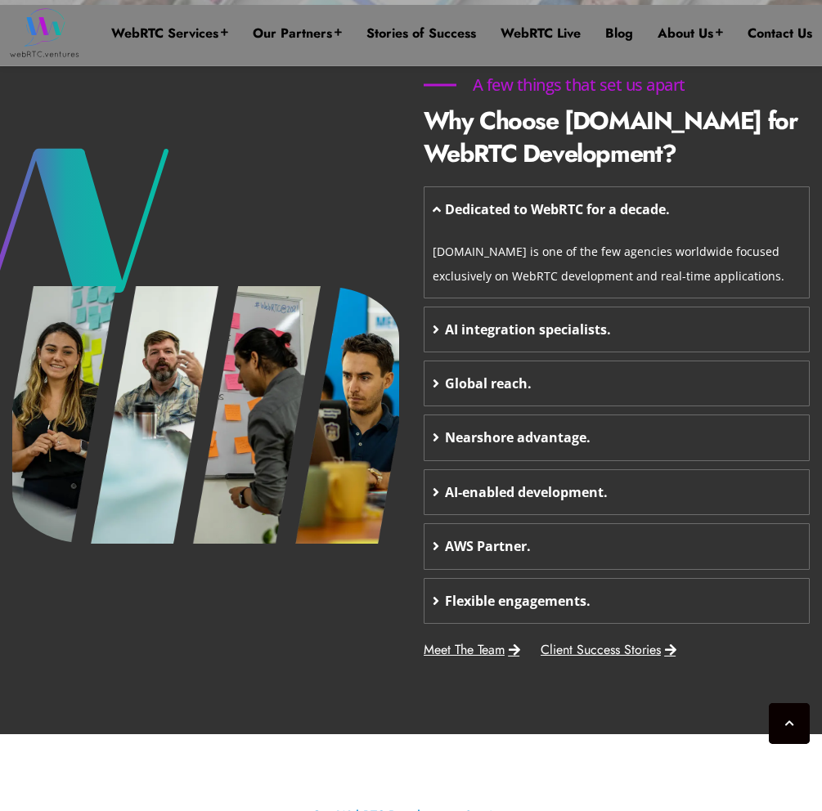
click at [663, 230] on div "Dedicated to WebRTC for a decade." at bounding box center [616, 209] width 385 height 44
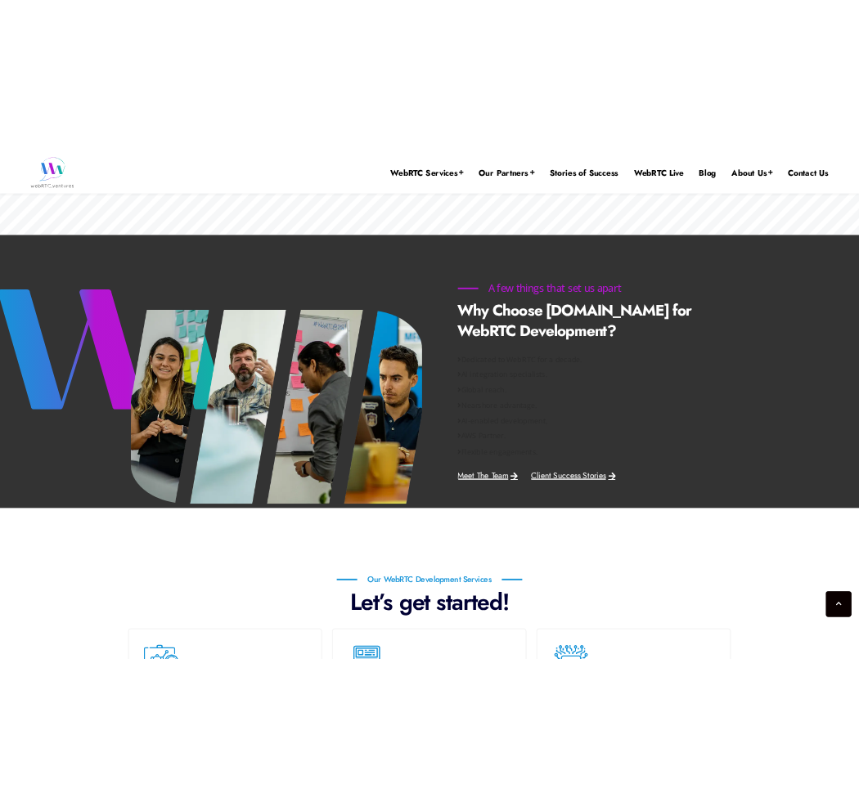
scroll to position [526, 0]
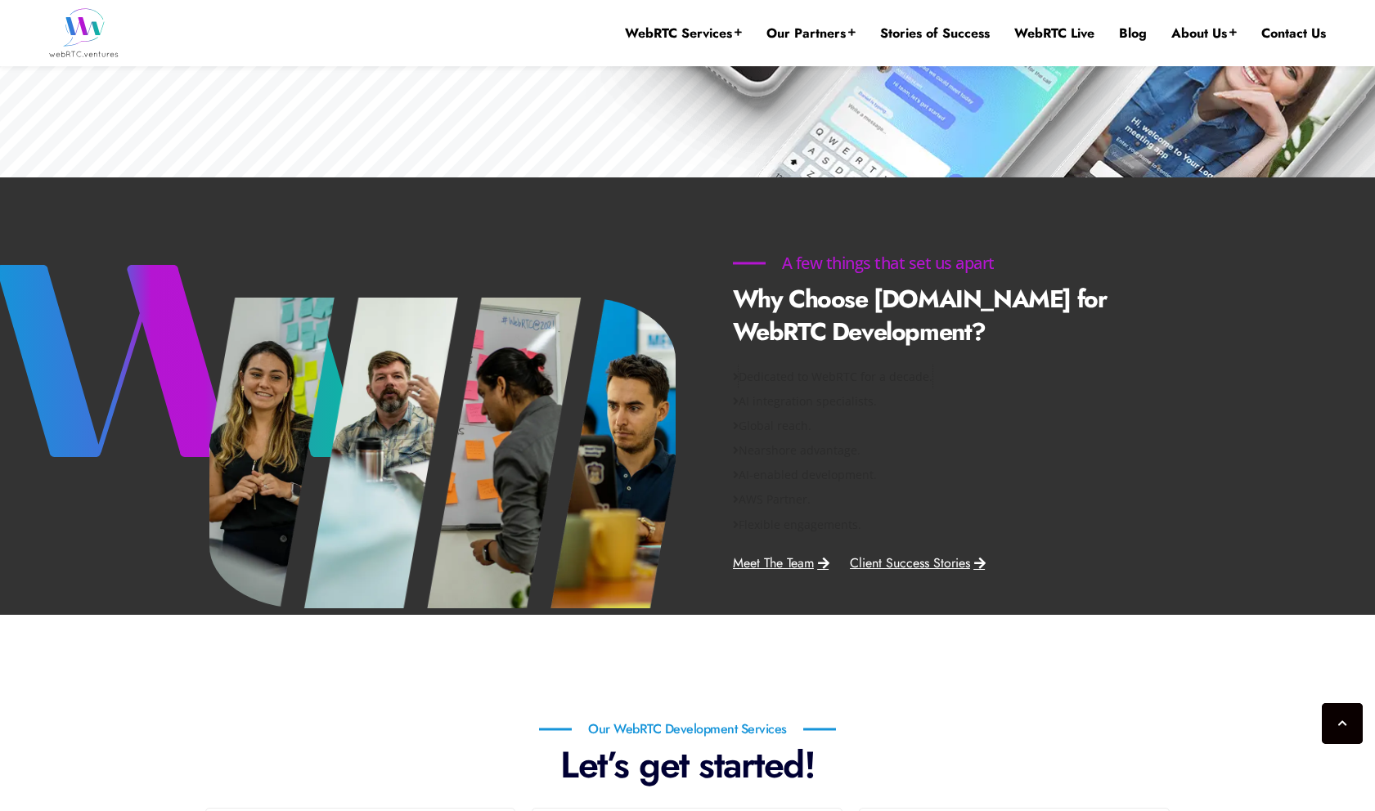
click at [793, 380] on span "Dedicated to WebRTC for a decade." at bounding box center [836, 377] width 194 height 25
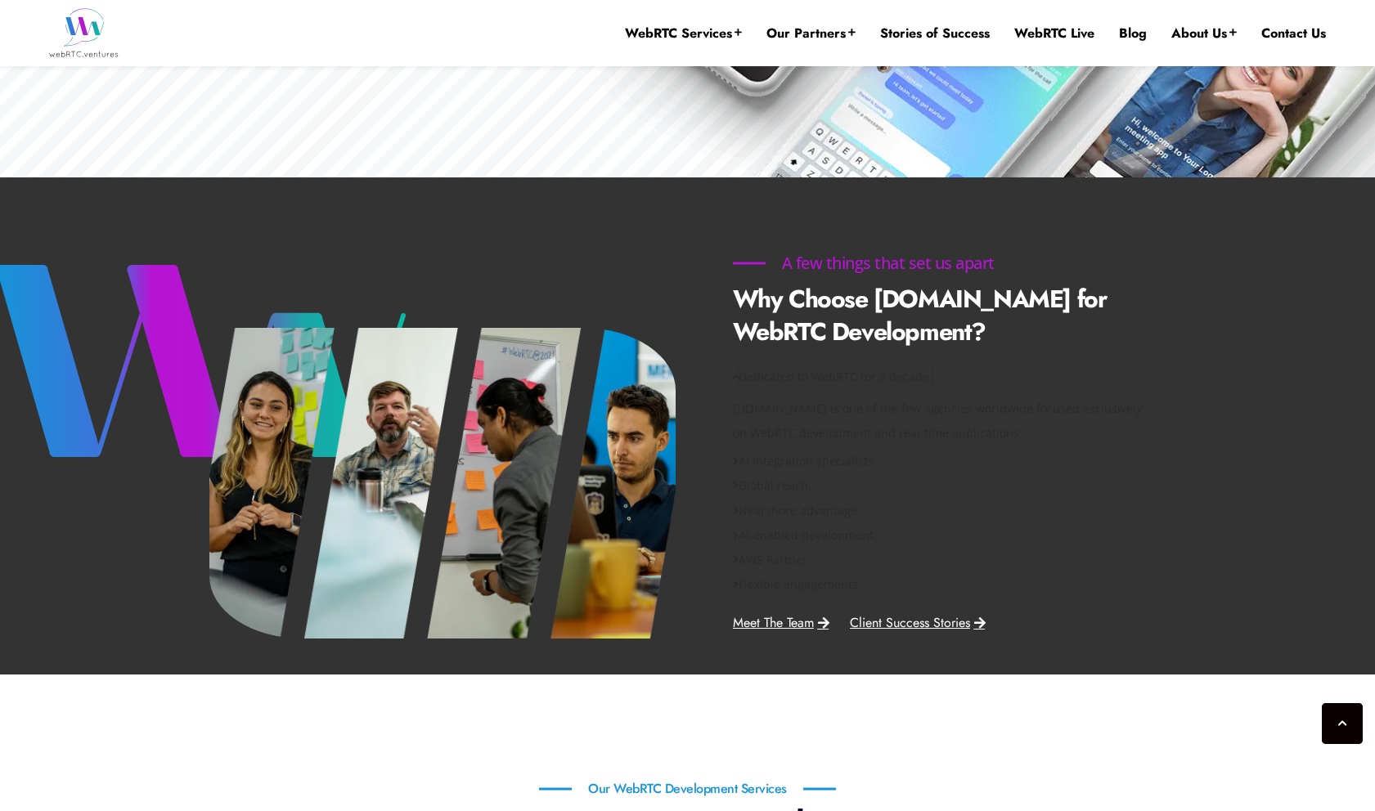
click at [793, 380] on span "Dedicated to WebRTC for a decade." at bounding box center [836, 377] width 194 height 25
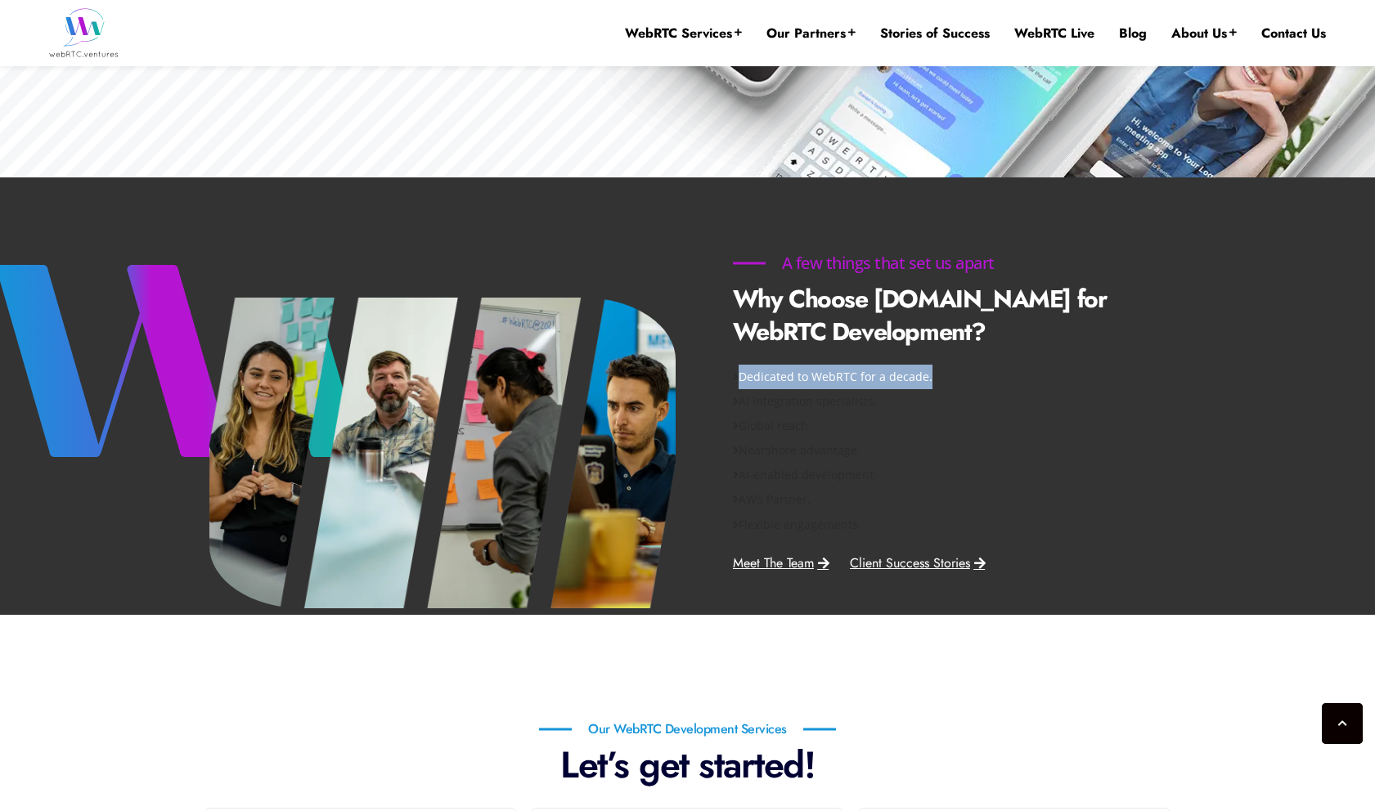
drag, startPoint x: 1029, startPoint y: 388, endPoint x: 775, endPoint y: 373, distance: 254.0
click at [775, 373] on div "Dedicated to WebRTC for a decade." at bounding box center [937, 377] width 409 height 25
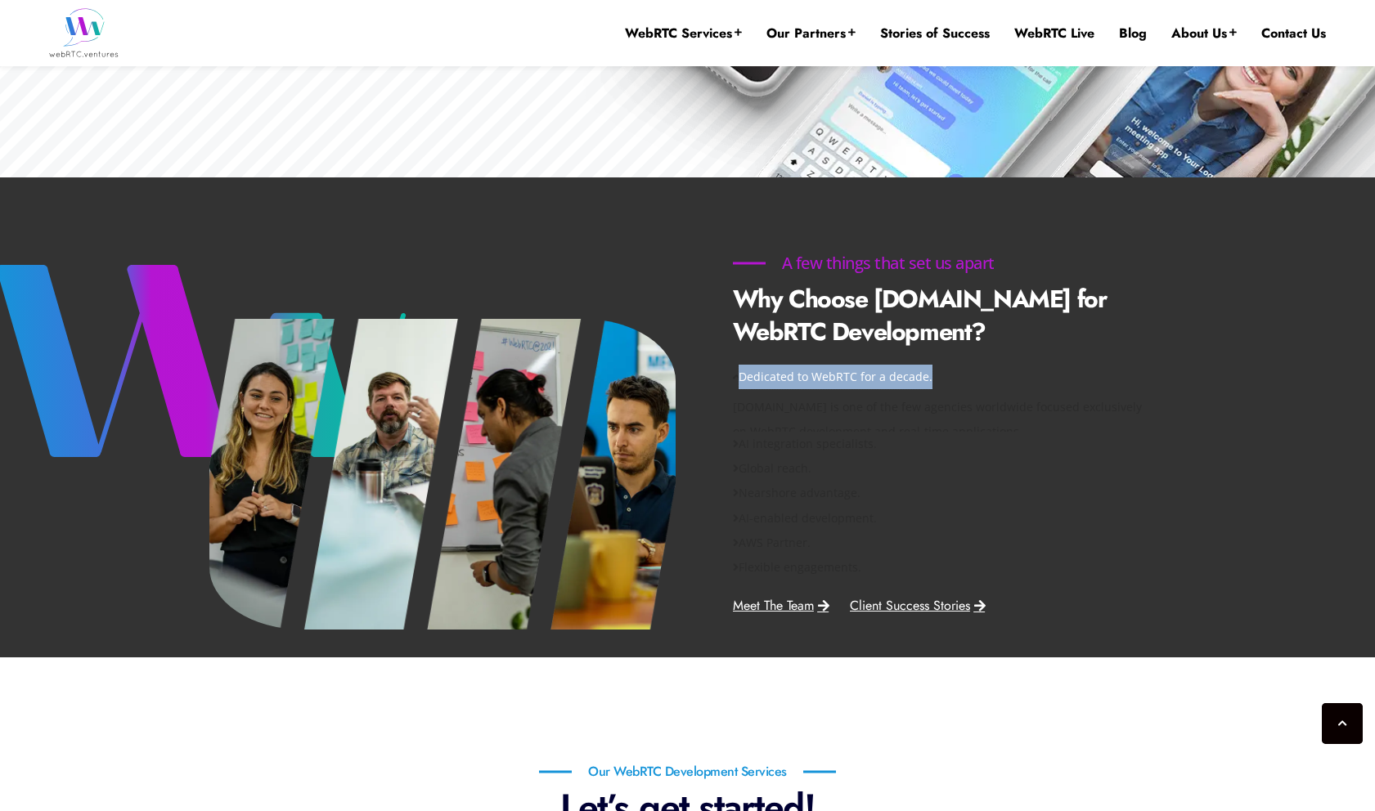
click at [797, 388] on span "Dedicated to WebRTC for a decade." at bounding box center [836, 377] width 194 height 25
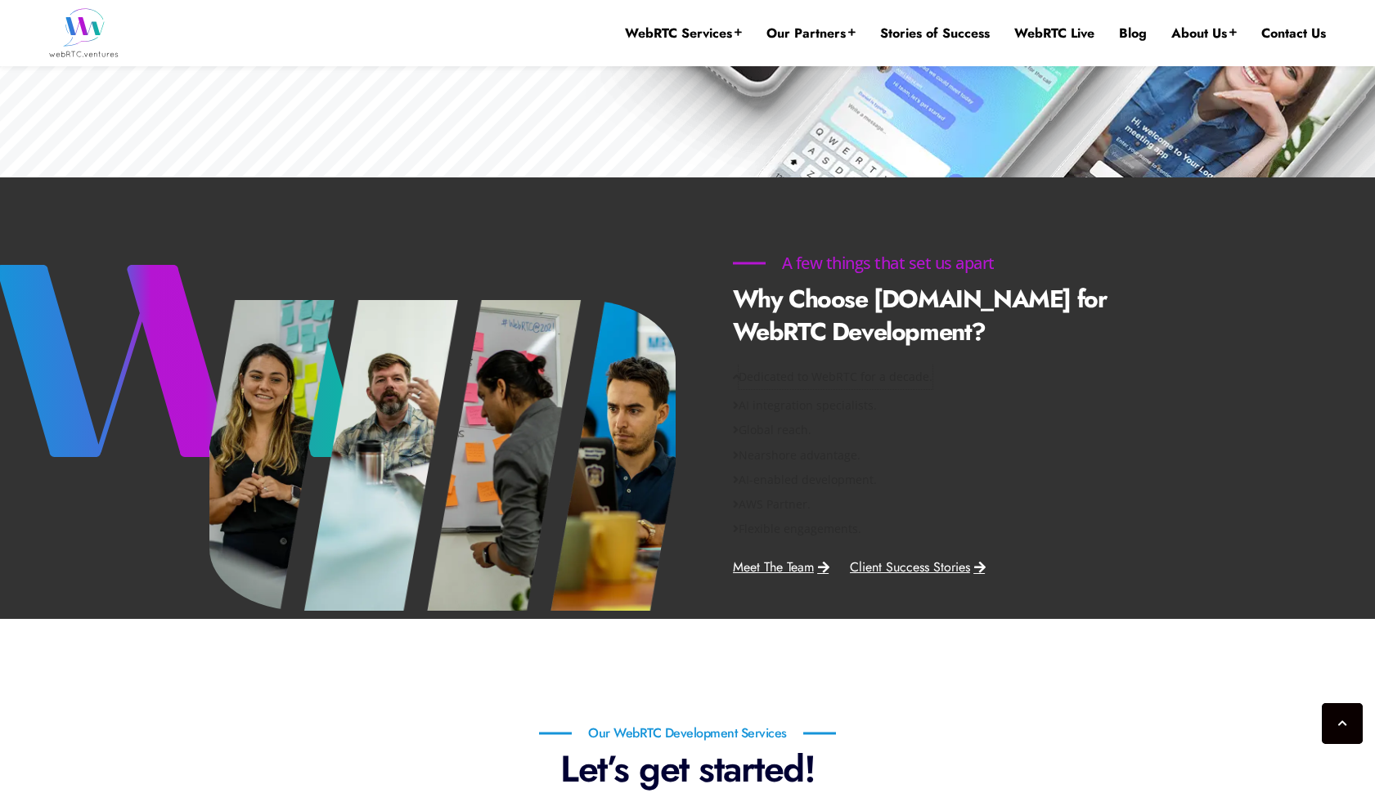
click at [797, 388] on span "Dedicated to WebRTC for a decade." at bounding box center [836, 377] width 194 height 25
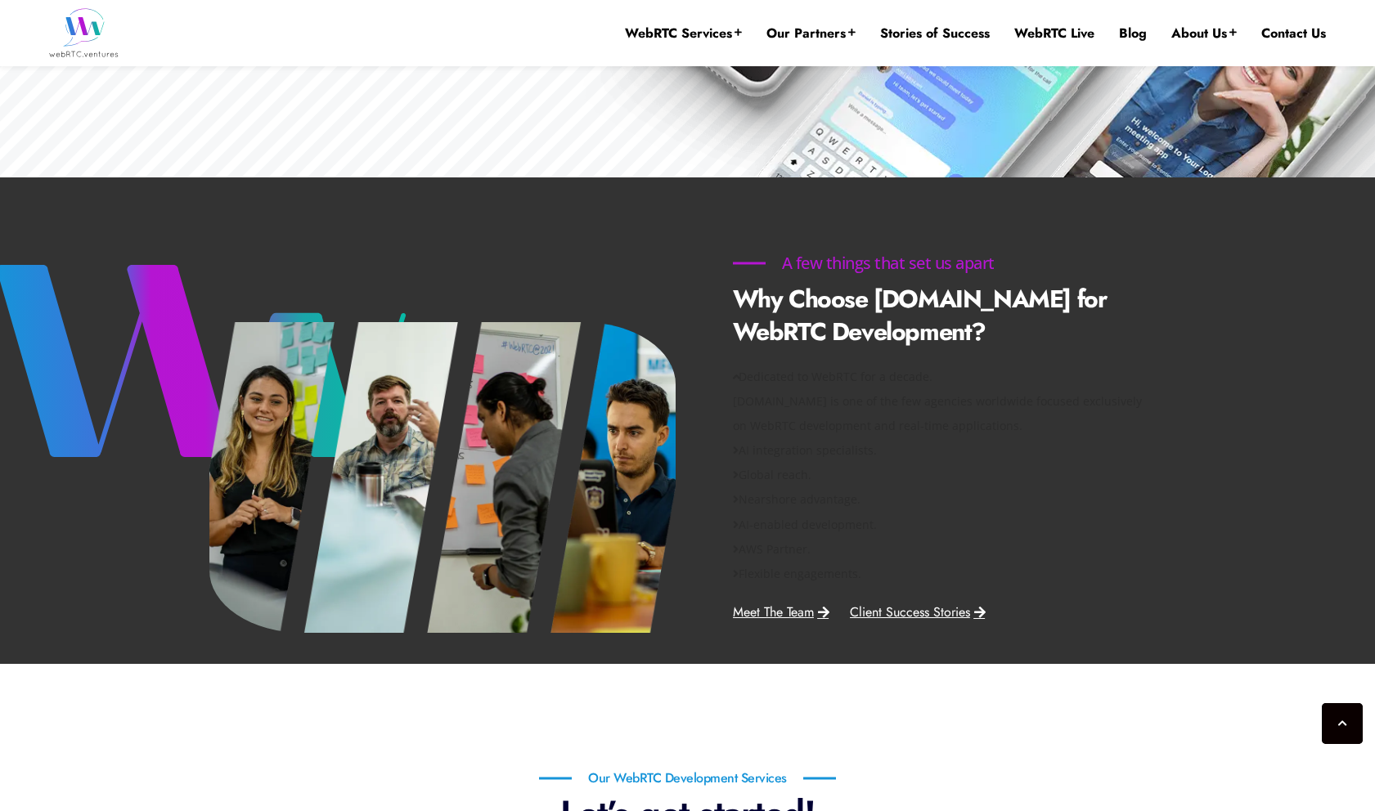
drag, startPoint x: 1104, startPoint y: 457, endPoint x: 750, endPoint y: 376, distance: 363.3
click at [750, 376] on div "Dedicated to WebRTC for a decade. WebRTC.ventures is one of the few agencies wo…" at bounding box center [937, 402] width 409 height 74
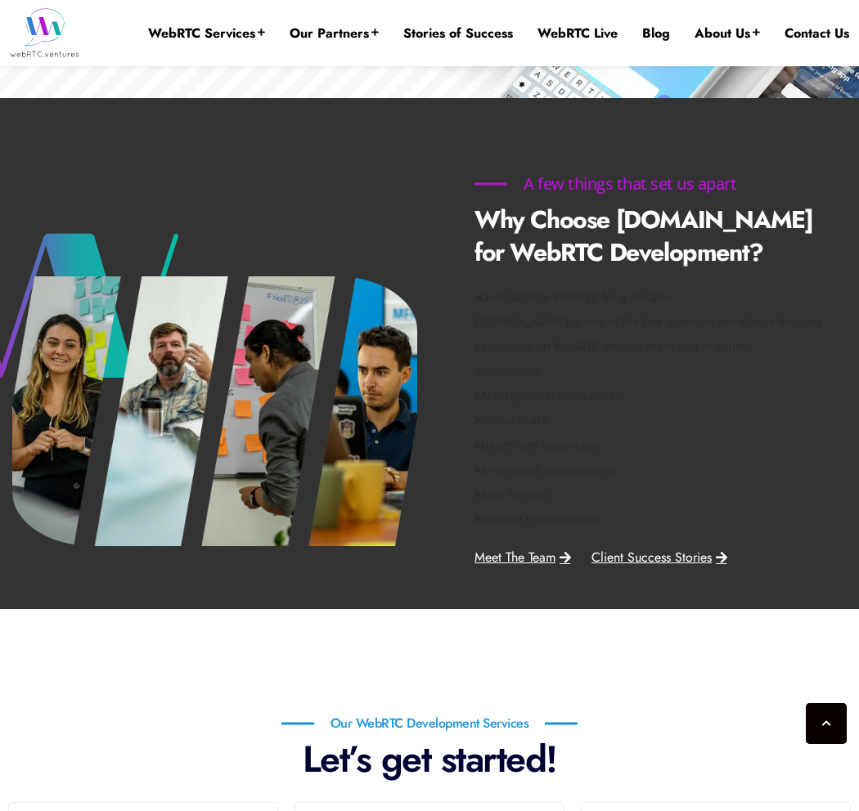
click at [618, 408] on span "AI integration specialists." at bounding box center [549, 396] width 138 height 25
click at [645, 433] on div "Global reach." at bounding box center [648, 420] width 348 height 25
click at [607, 359] on div "Global reach." at bounding box center [648, 347] width 348 height 25
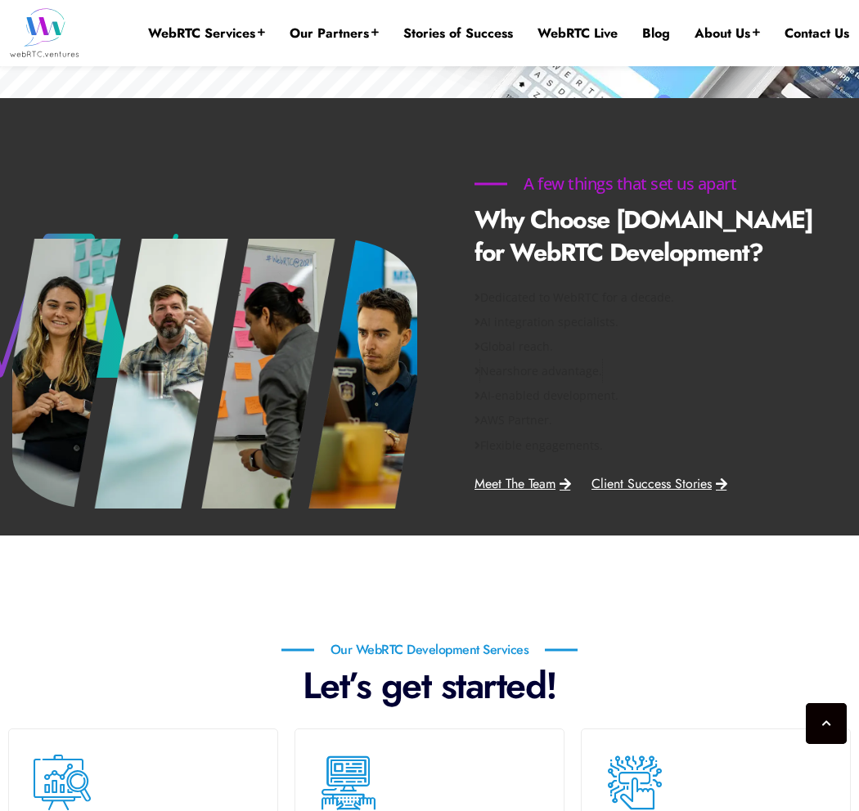
click at [602, 384] on span "Nearshore advantage." at bounding box center [541, 371] width 122 height 25
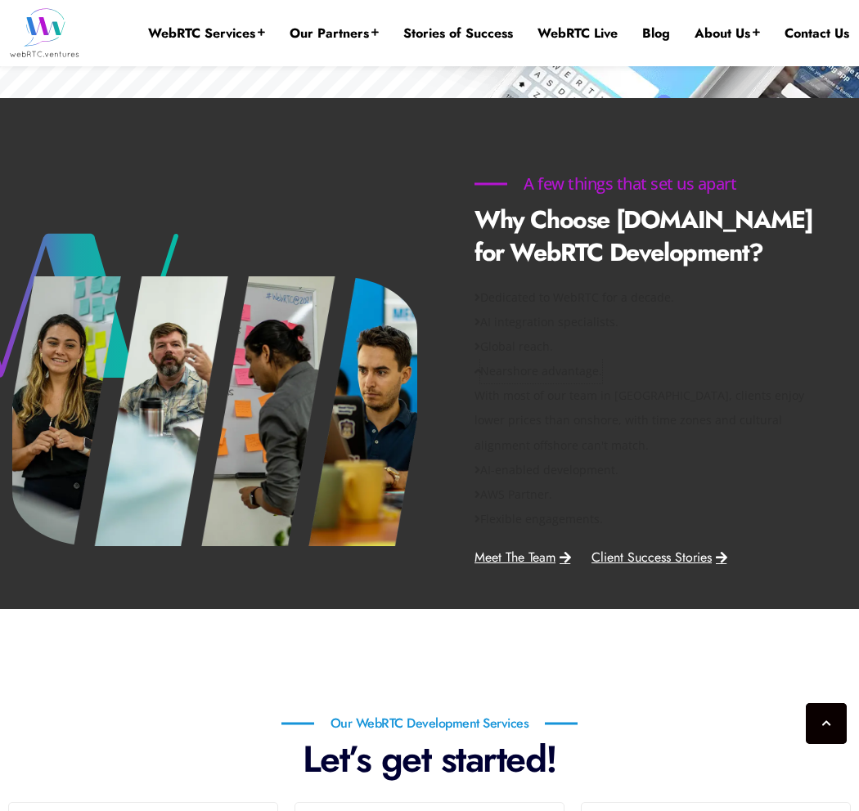
click at [602, 384] on span "Nearshore advantage." at bounding box center [541, 371] width 122 height 25
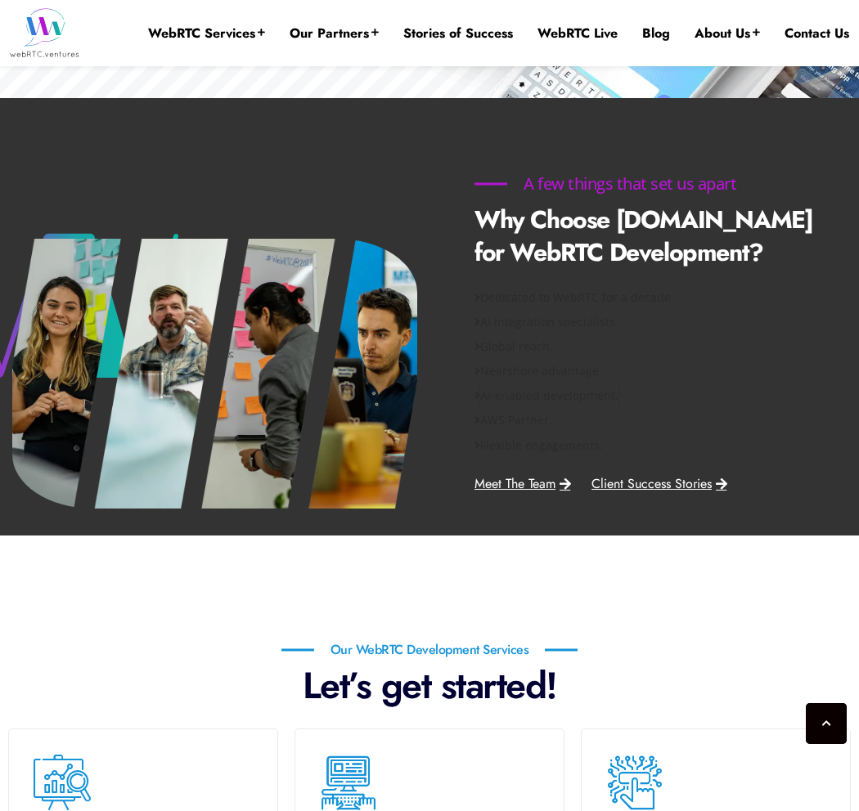
click at [591, 408] on span "AI-enabled development." at bounding box center [549, 396] width 138 height 25
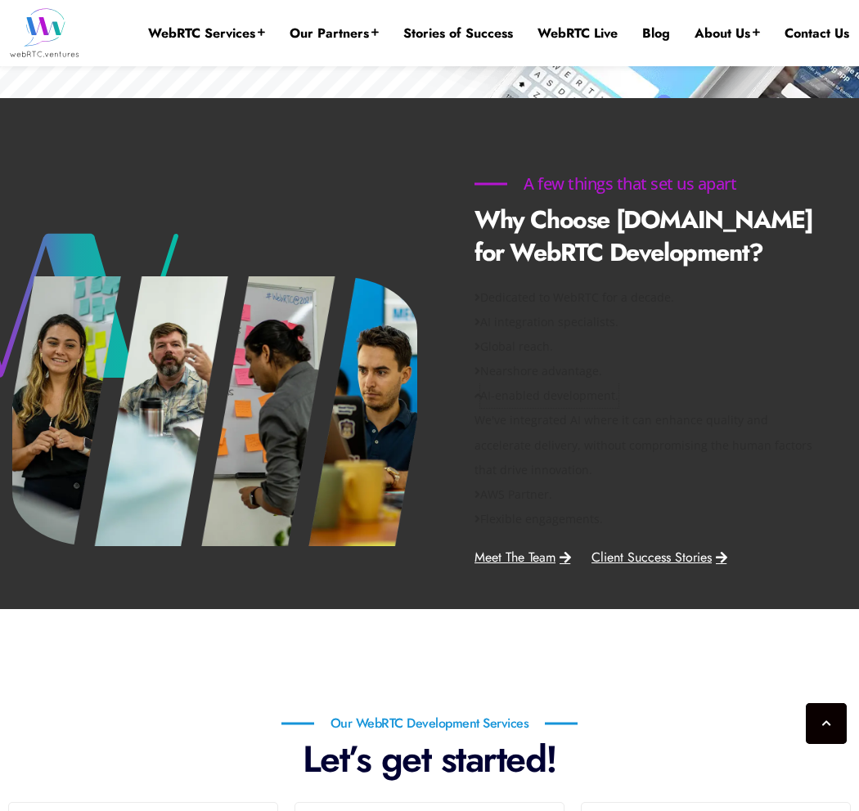
click at [618, 408] on span "AI-enabled development." at bounding box center [549, 396] width 138 height 25
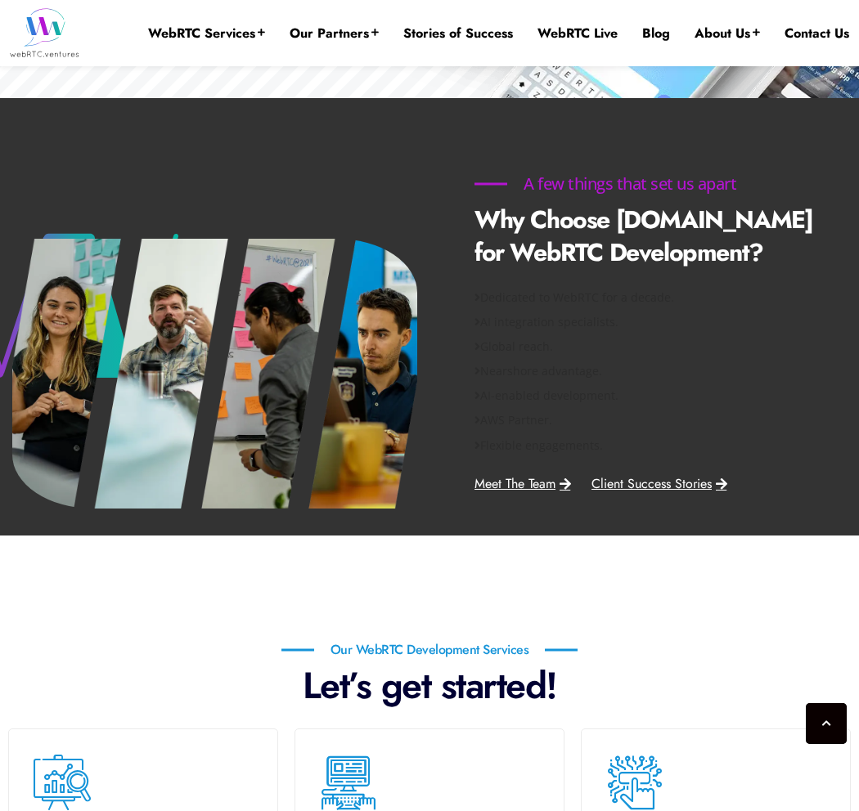
click at [610, 433] on div "AWS Partner." at bounding box center [648, 420] width 348 height 25
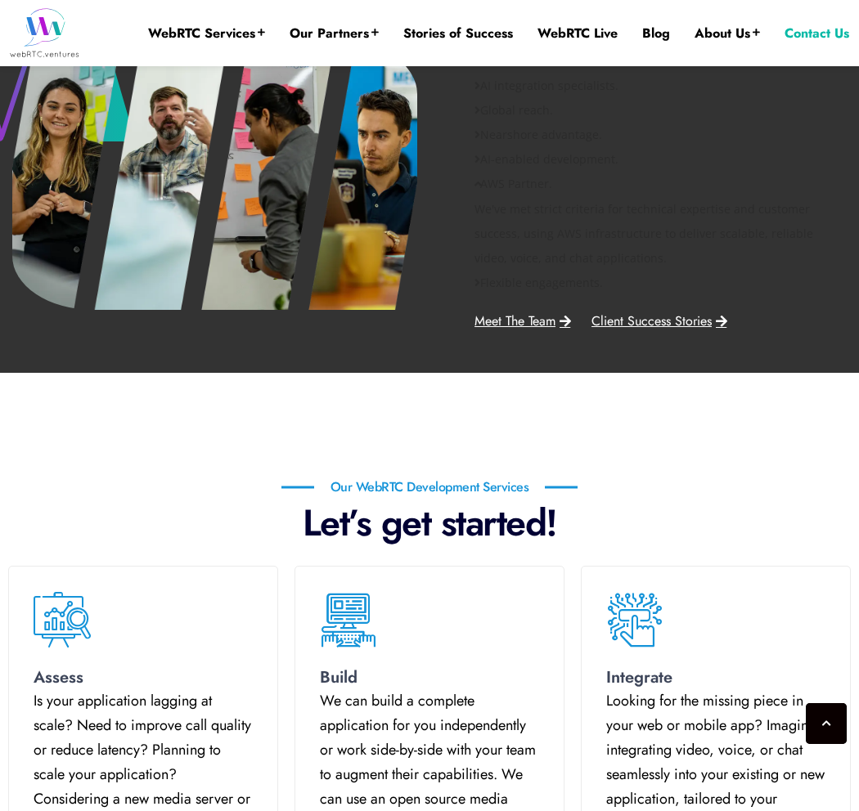
scroll to position [766, 0]
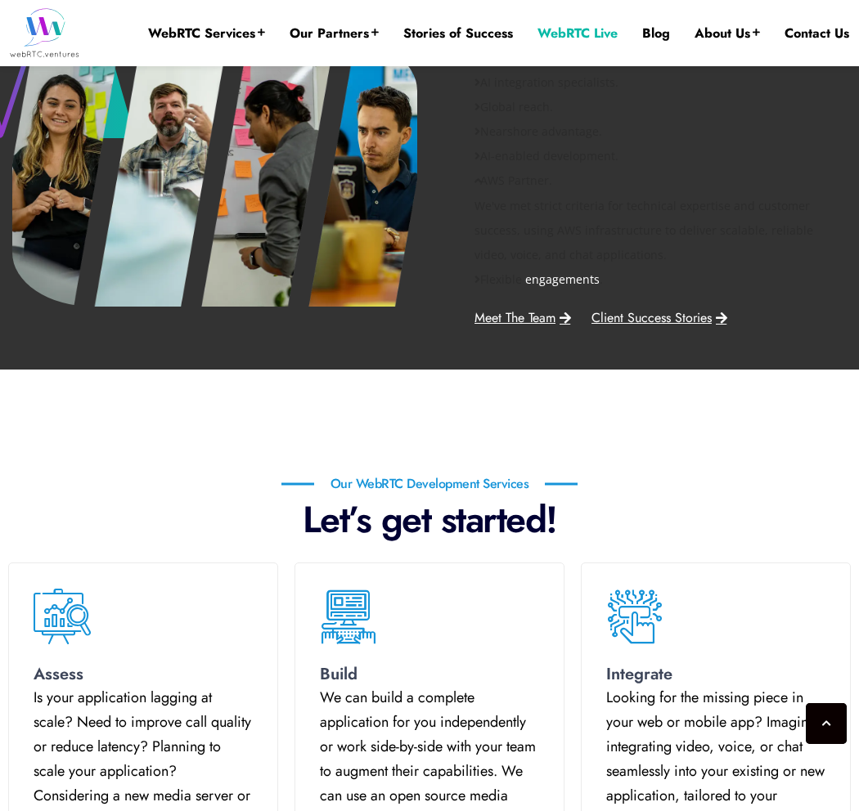
click at [595, 292] on span "Flexible engagements." at bounding box center [541, 279] width 123 height 25
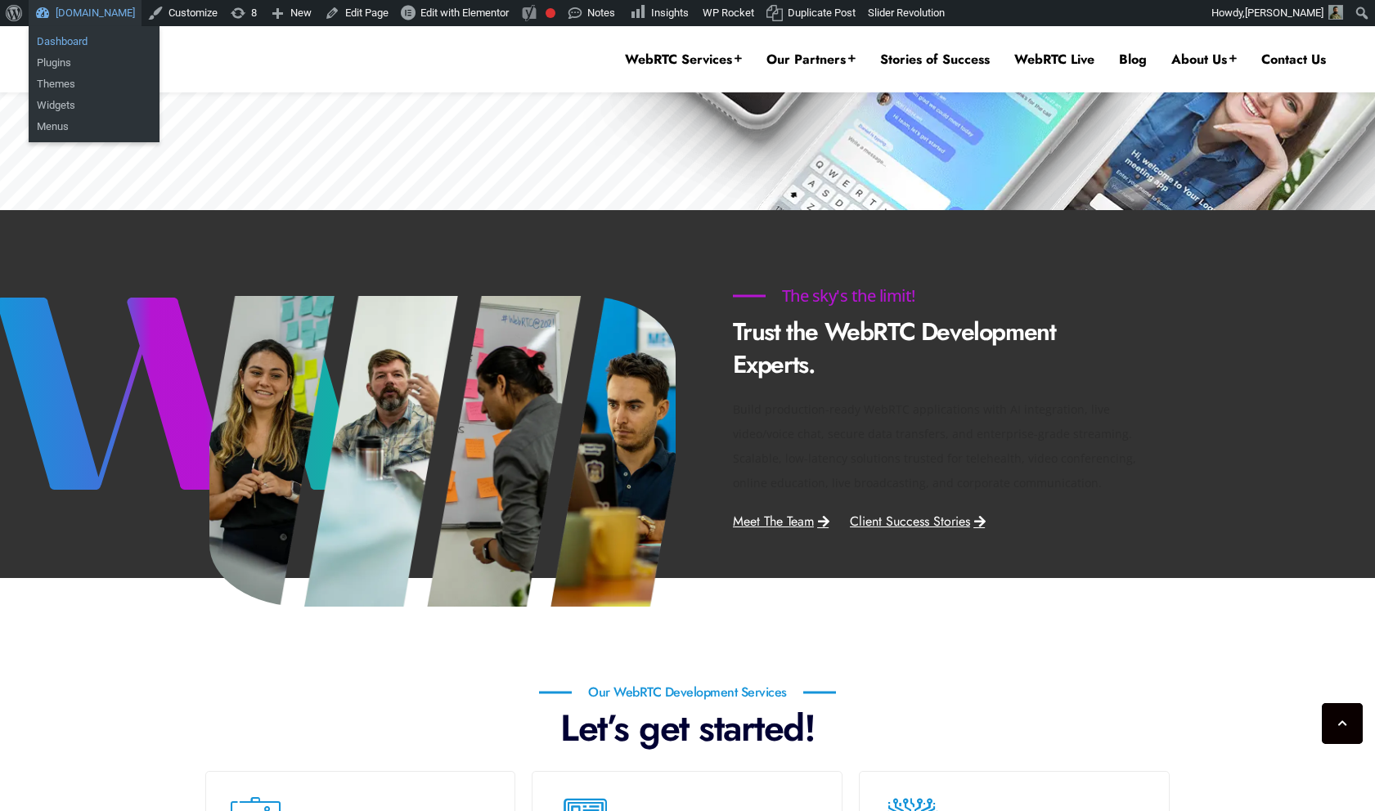
click at [71, 46] on link "Dashboard" at bounding box center [94, 41] width 131 height 21
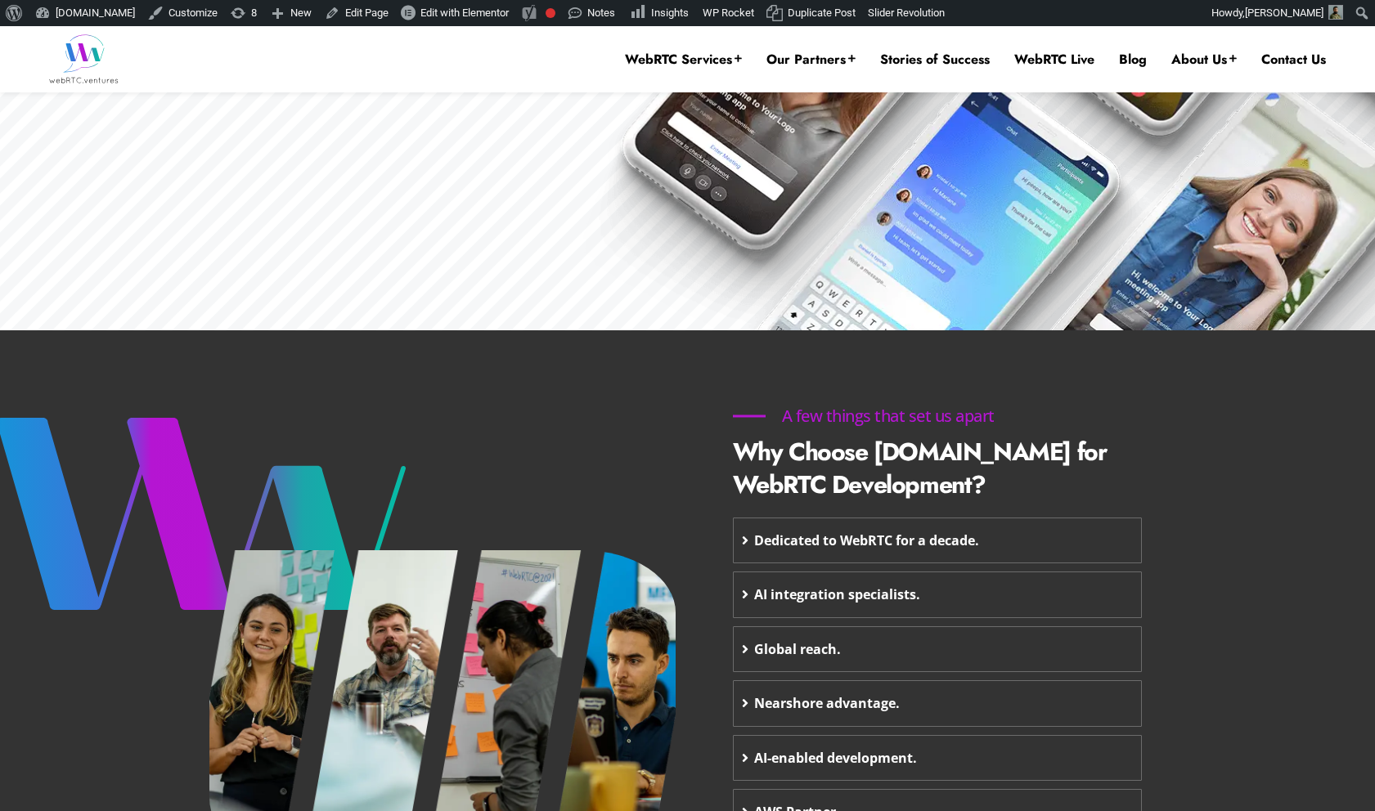
scroll to position [387, 0]
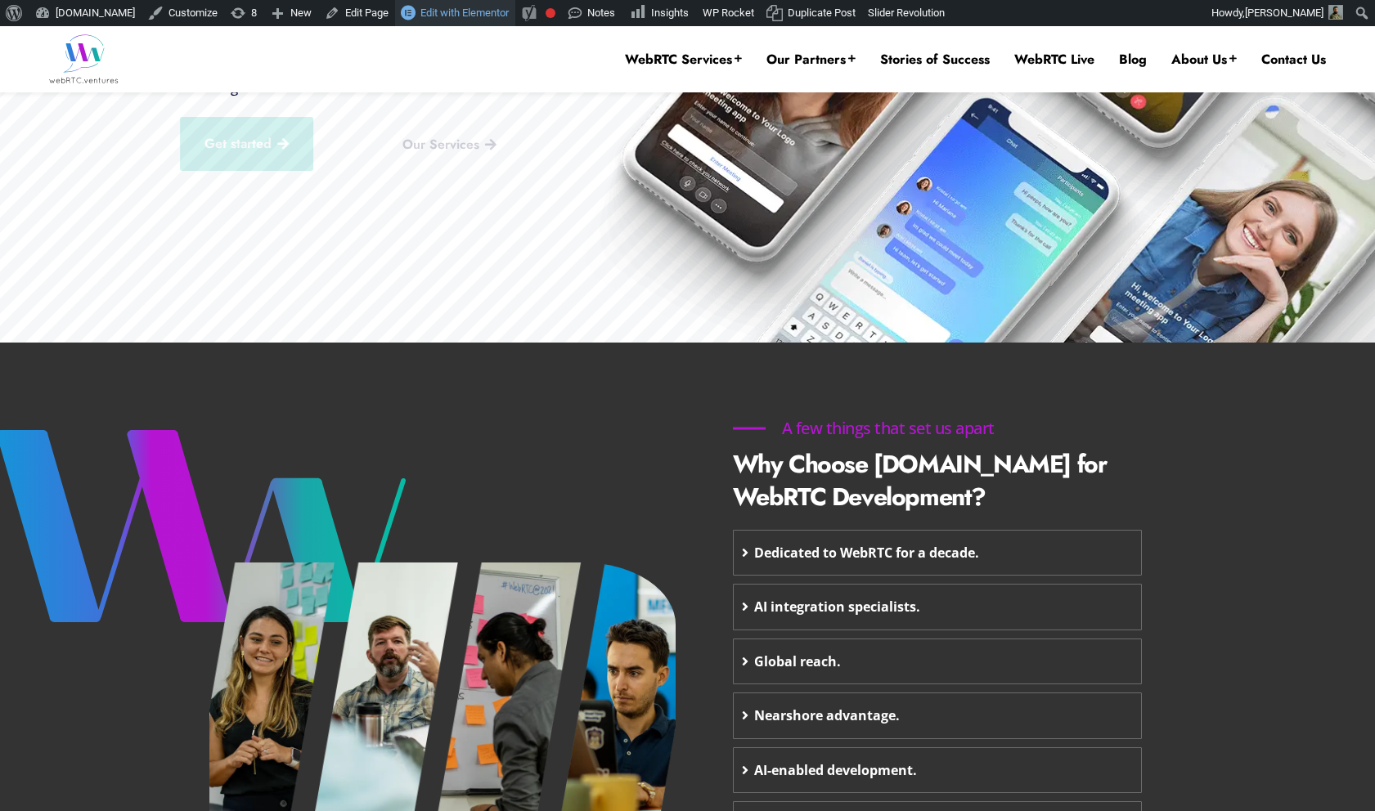
click at [492, 23] on link "Edit with Elementor" at bounding box center [455, 13] width 120 height 26
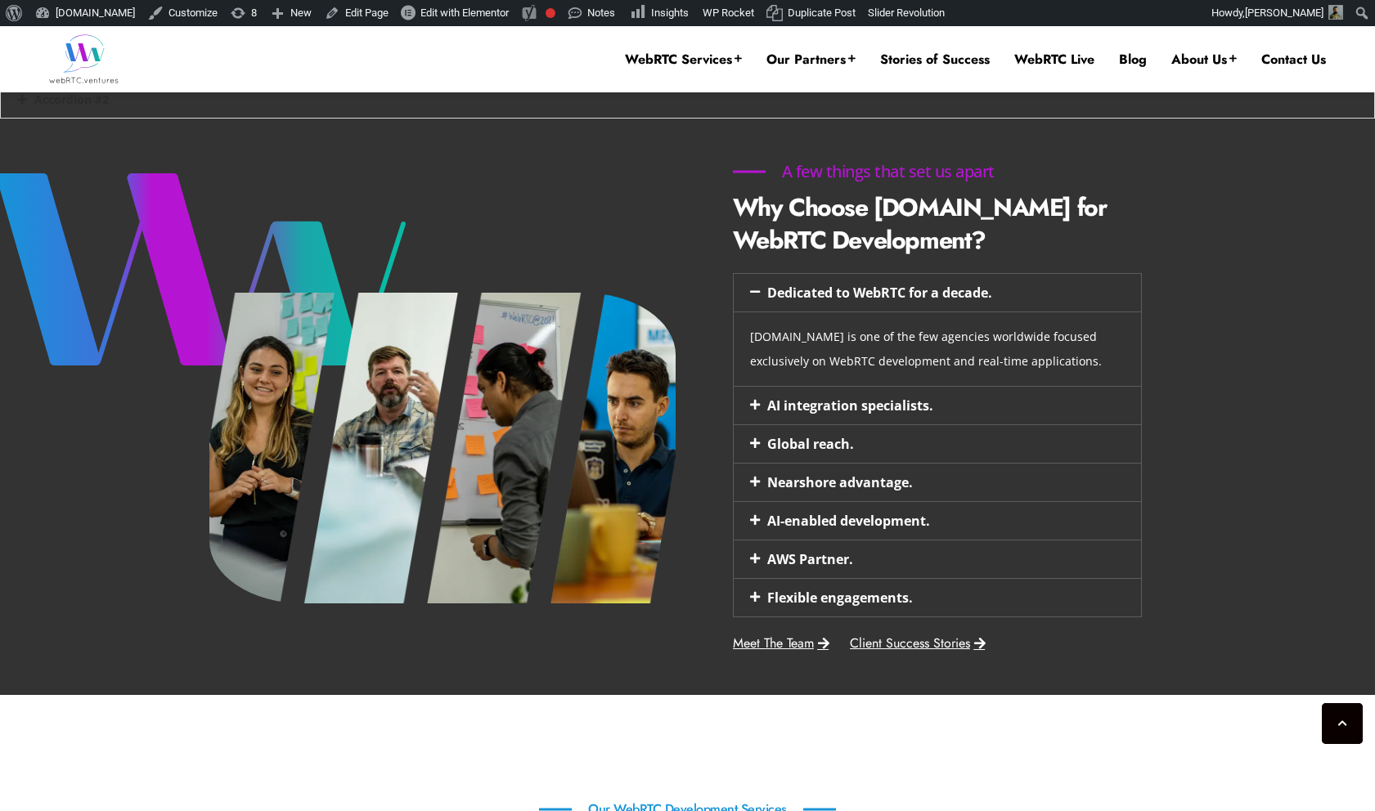
scroll to position [793, 0]
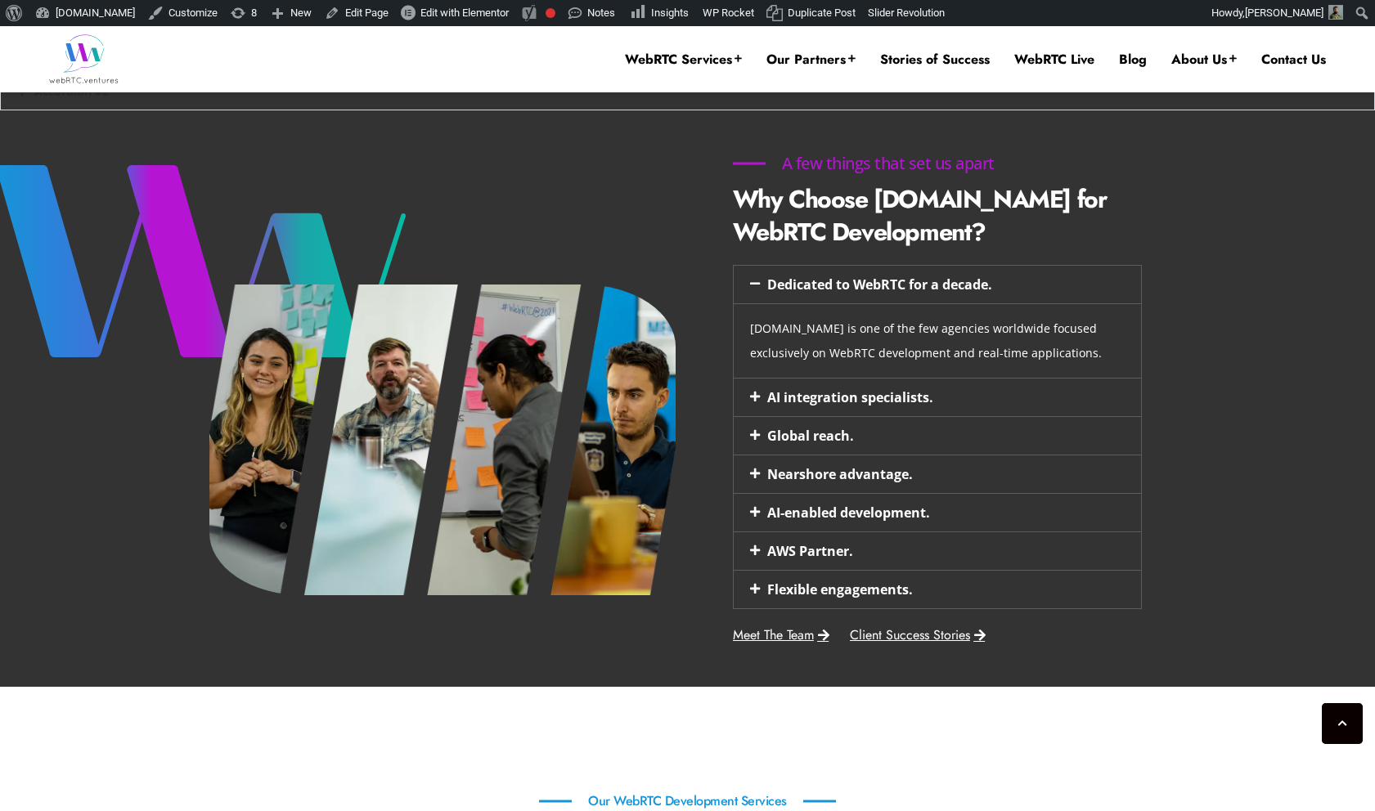
click at [913, 299] on div "Dedicated to WebRTC for a decade." at bounding box center [937, 285] width 407 height 38
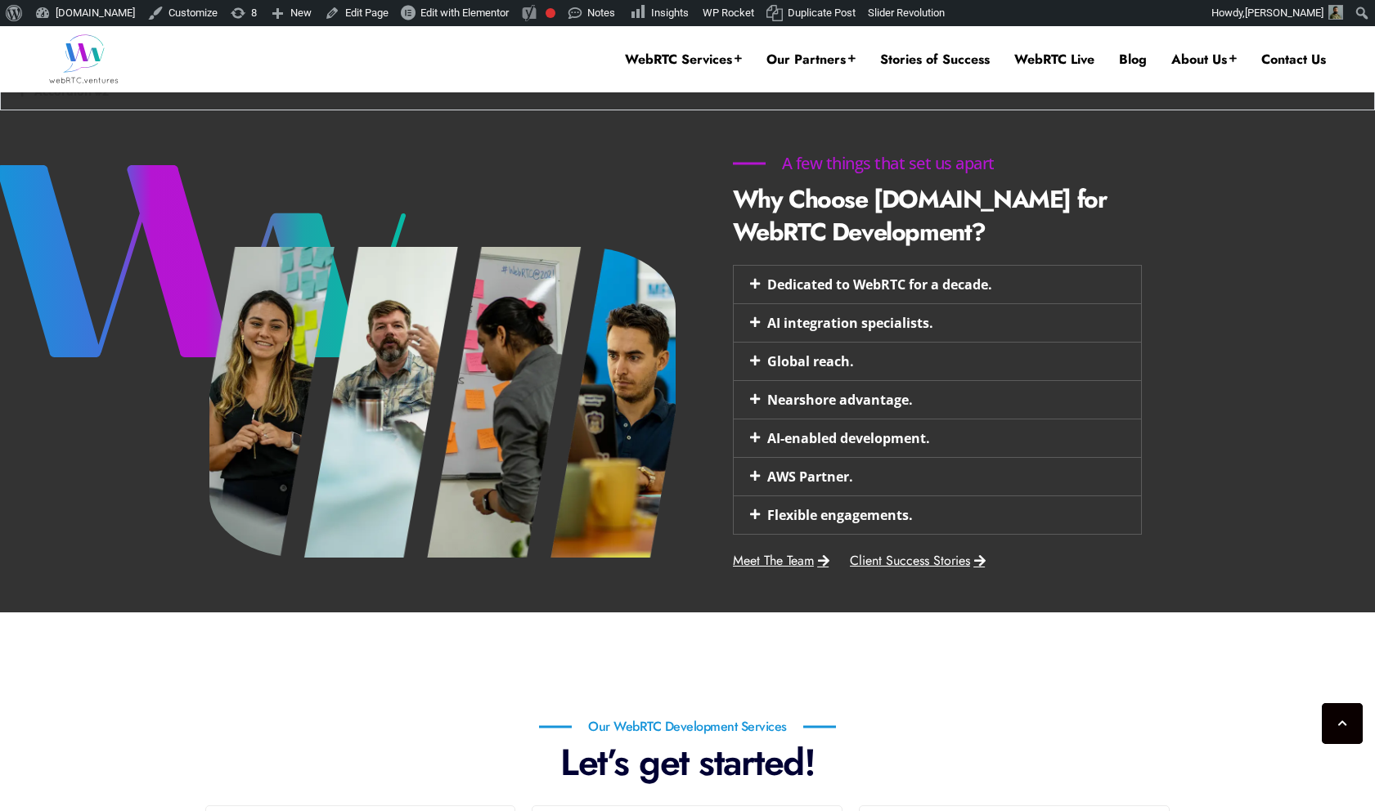
click at [889, 338] on div "AI integration specialists." at bounding box center [937, 323] width 407 height 38
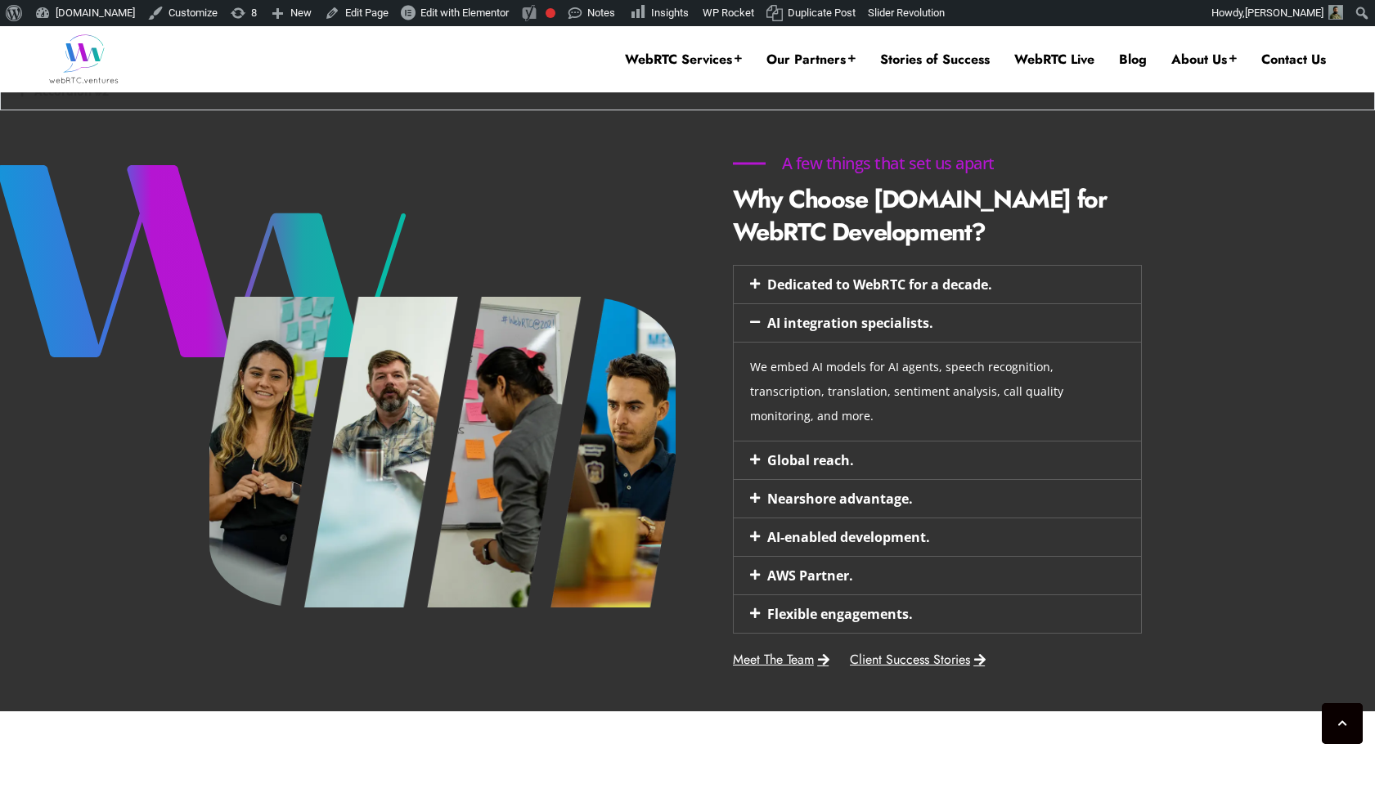
click at [895, 314] on link "AI integration specialists." at bounding box center [850, 323] width 166 height 18
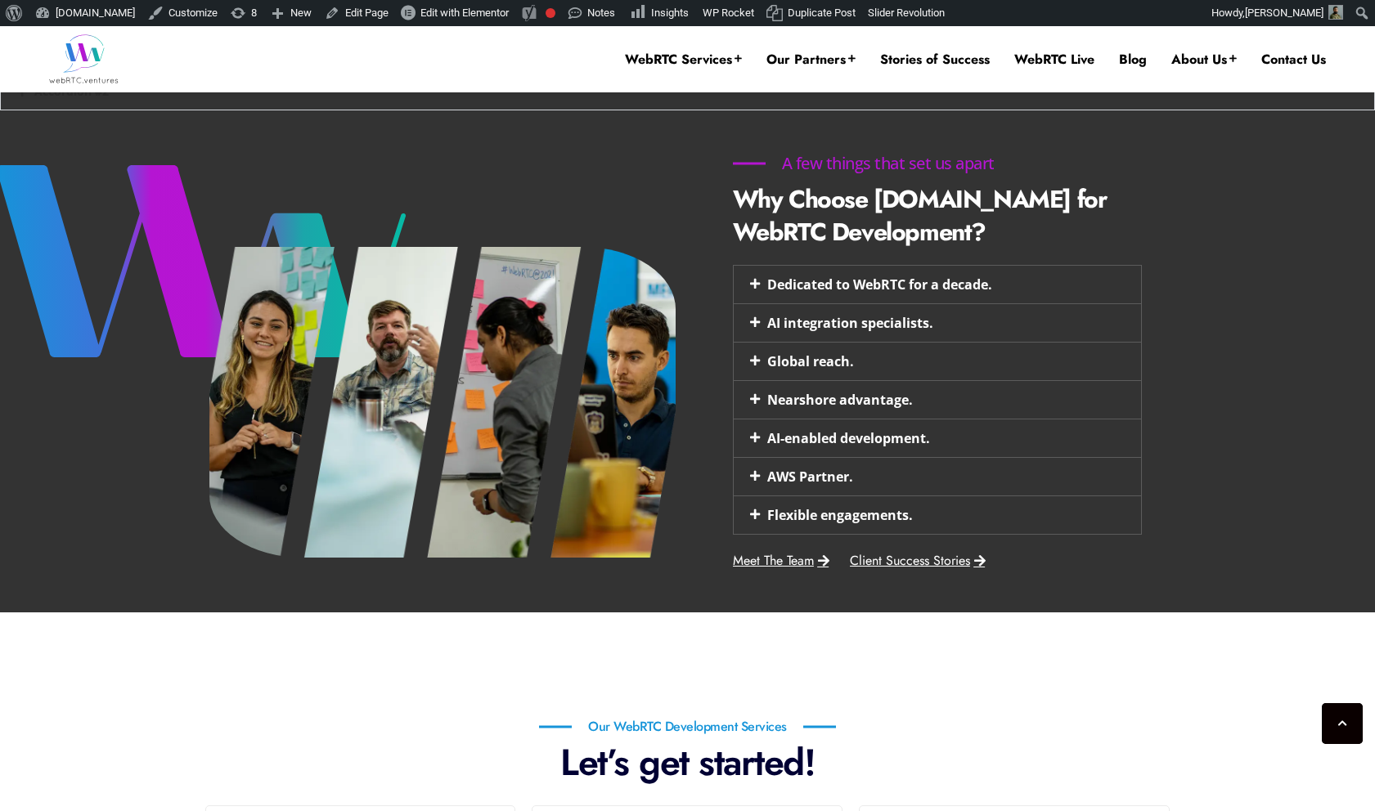
click at [884, 397] on link "Nearshore advantage." at bounding box center [840, 400] width 146 height 18
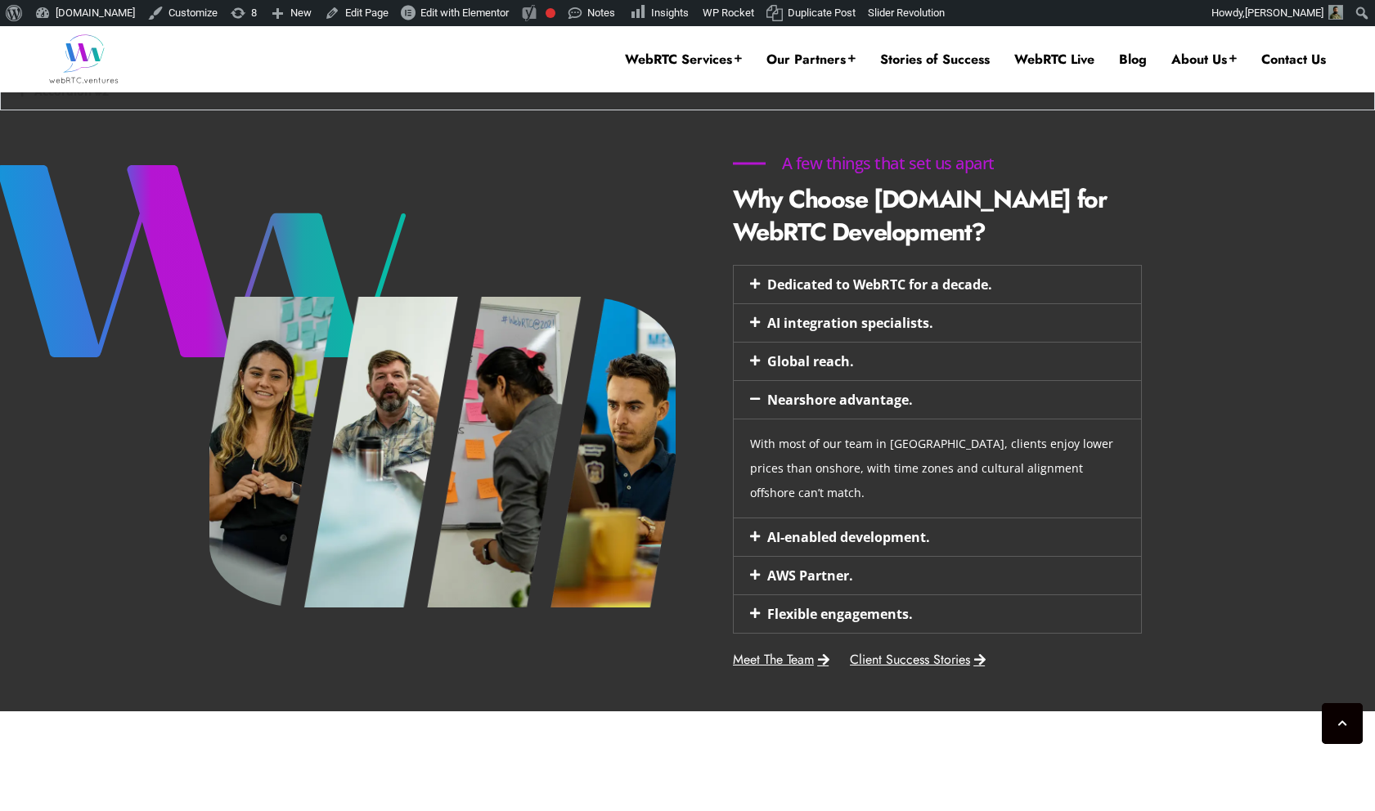
scroll to position [694, 0]
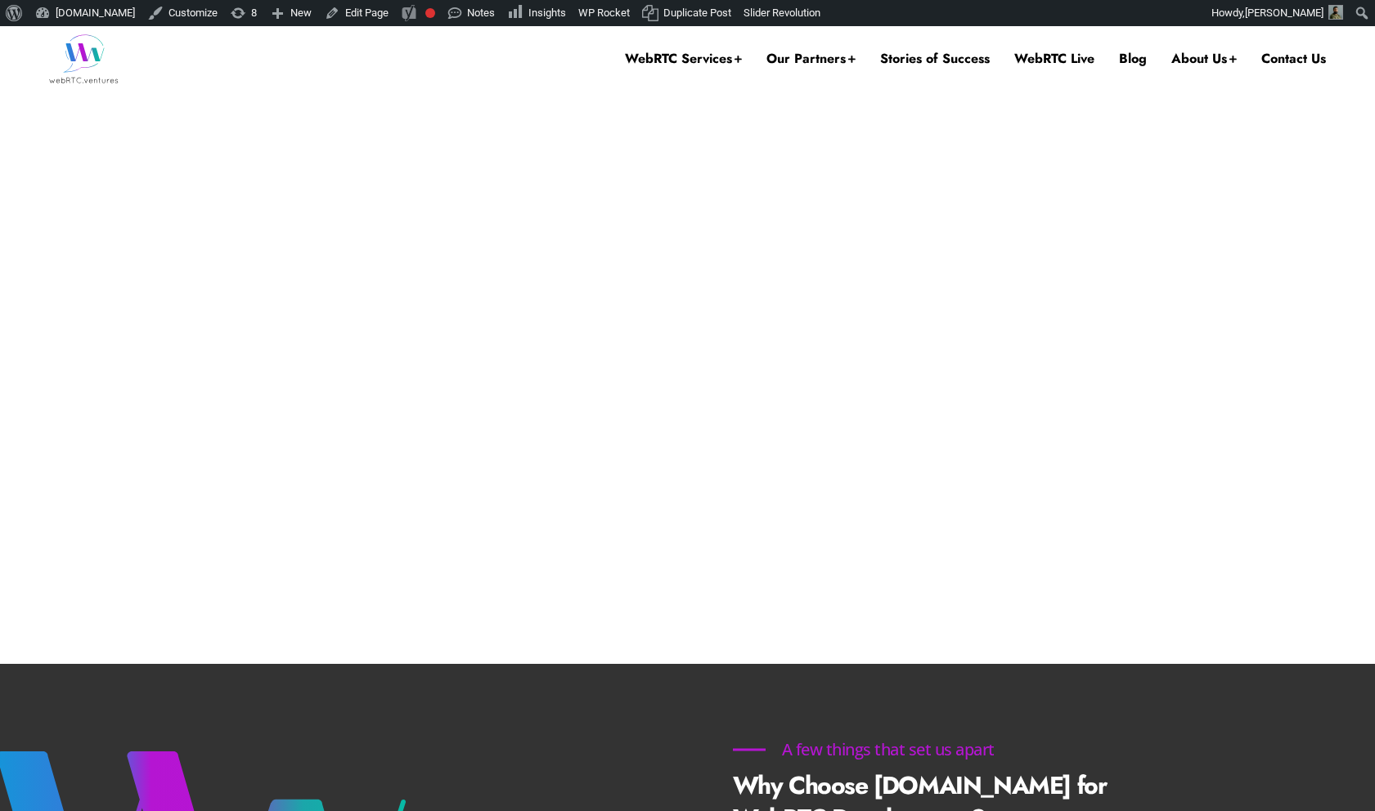
scroll to position [694, 0]
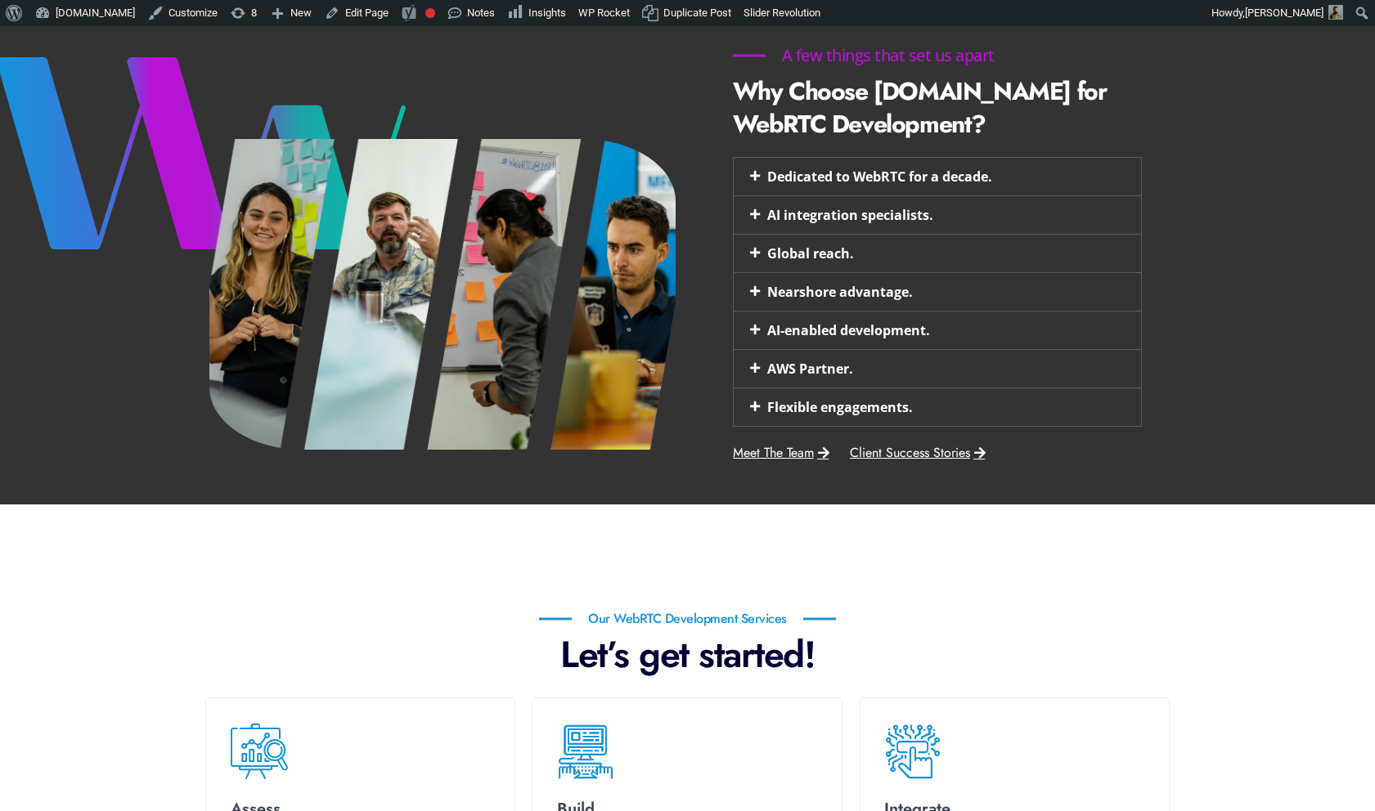
click at [1068, 200] on div "AI integration specialists." at bounding box center [937, 215] width 407 height 38
click at [1066, 191] on div "Dedicated to WebRTC for a decade." at bounding box center [937, 177] width 407 height 38
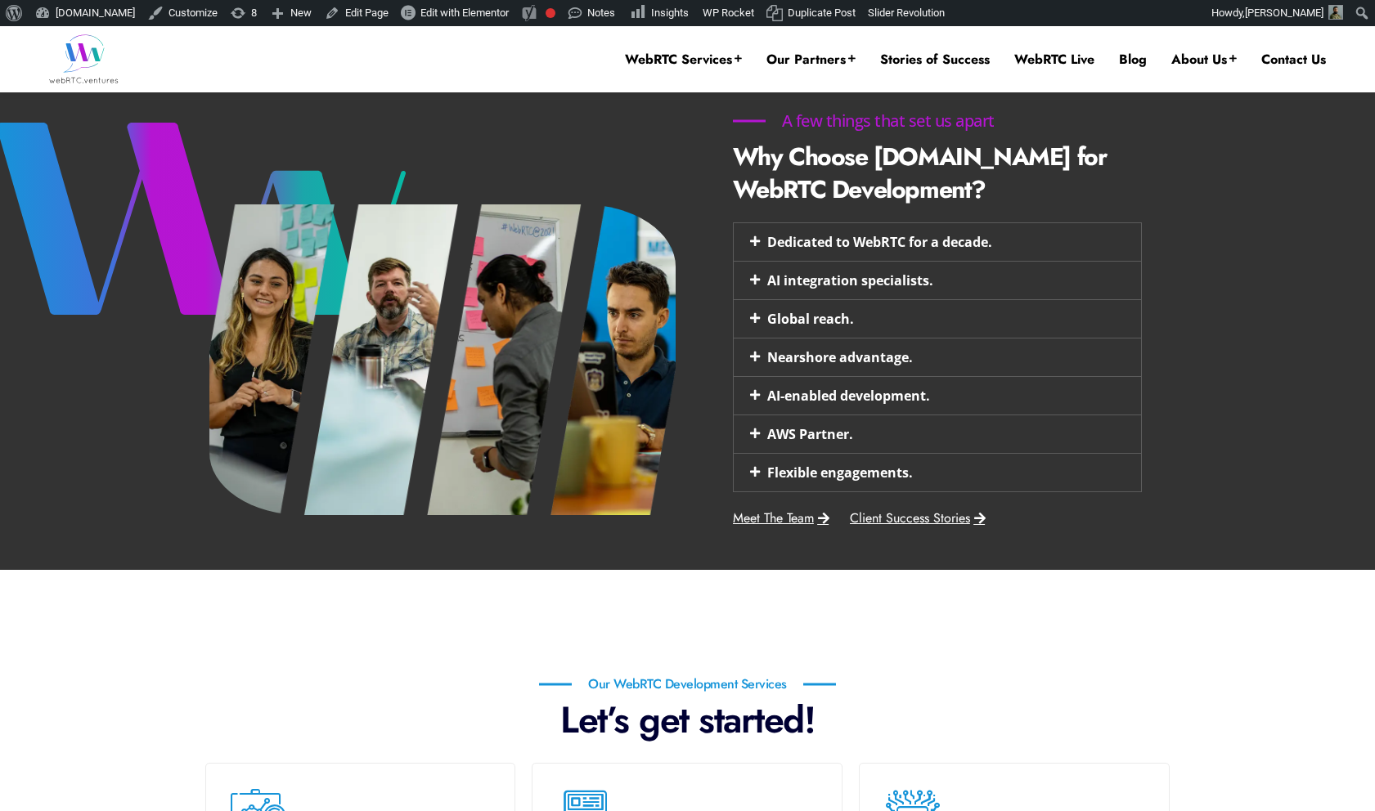
scroll to position [0, 0]
click at [988, 251] on div "Dedicated to WebRTC for a decade." at bounding box center [937, 242] width 407 height 38
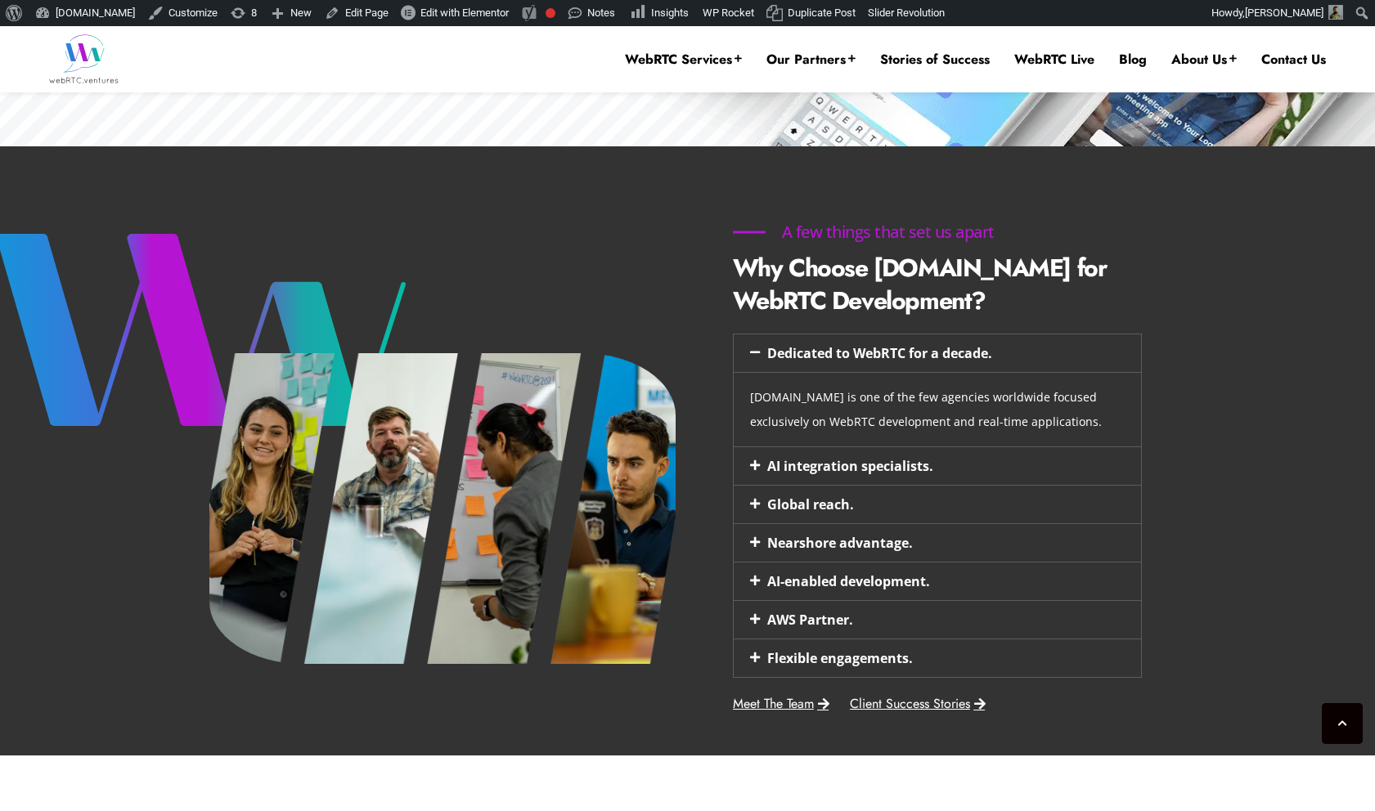
scroll to position [537, 0]
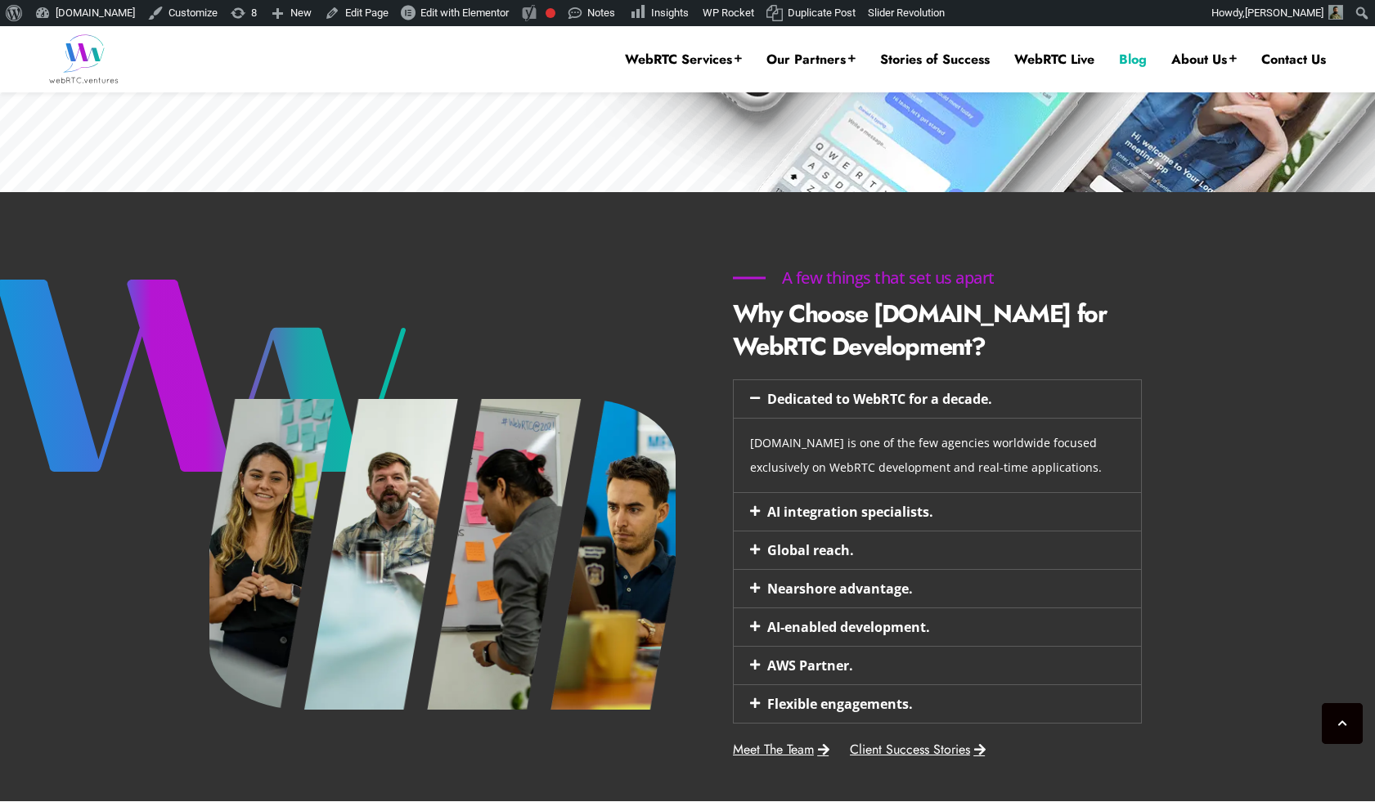
click at [1130, 63] on link "Blog" at bounding box center [1133, 60] width 28 height 18
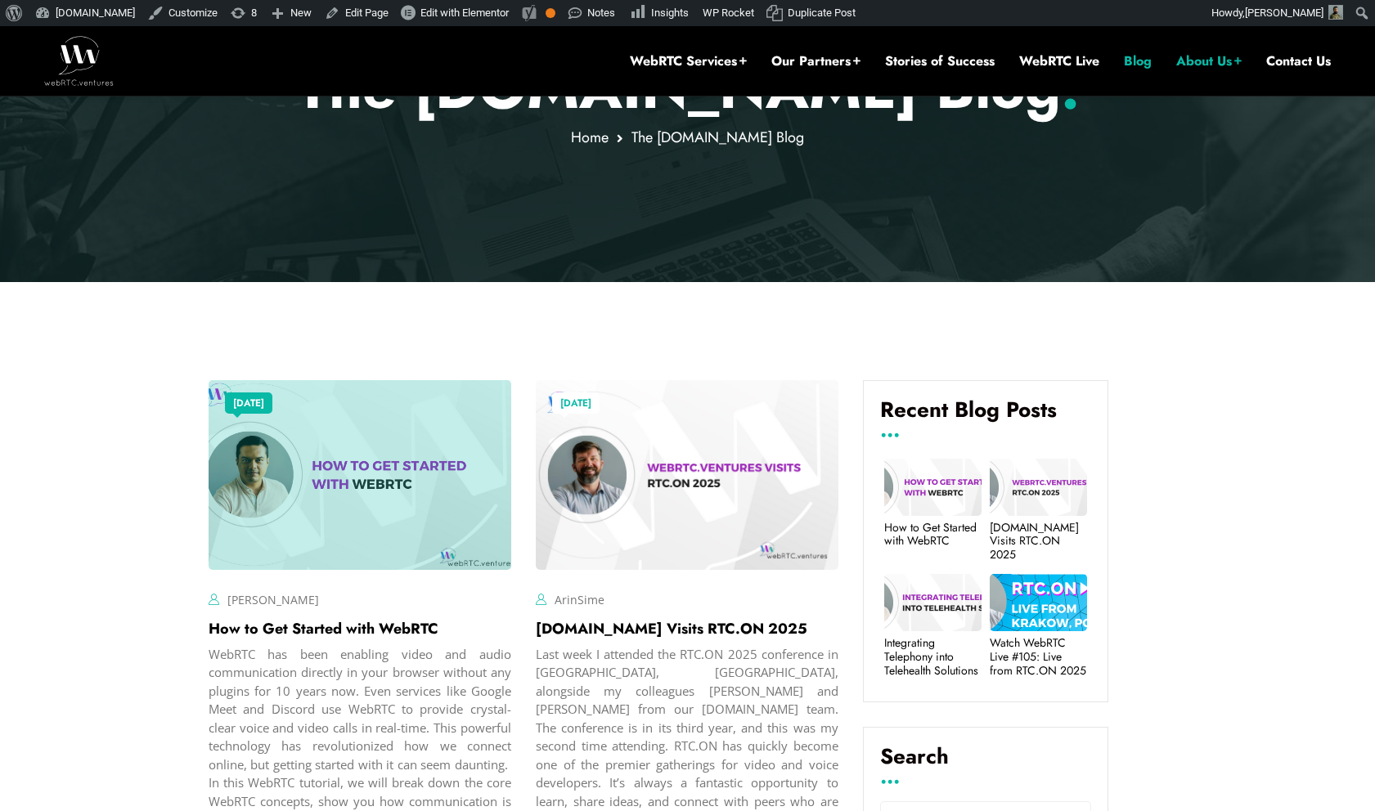
scroll to position [314, 0]
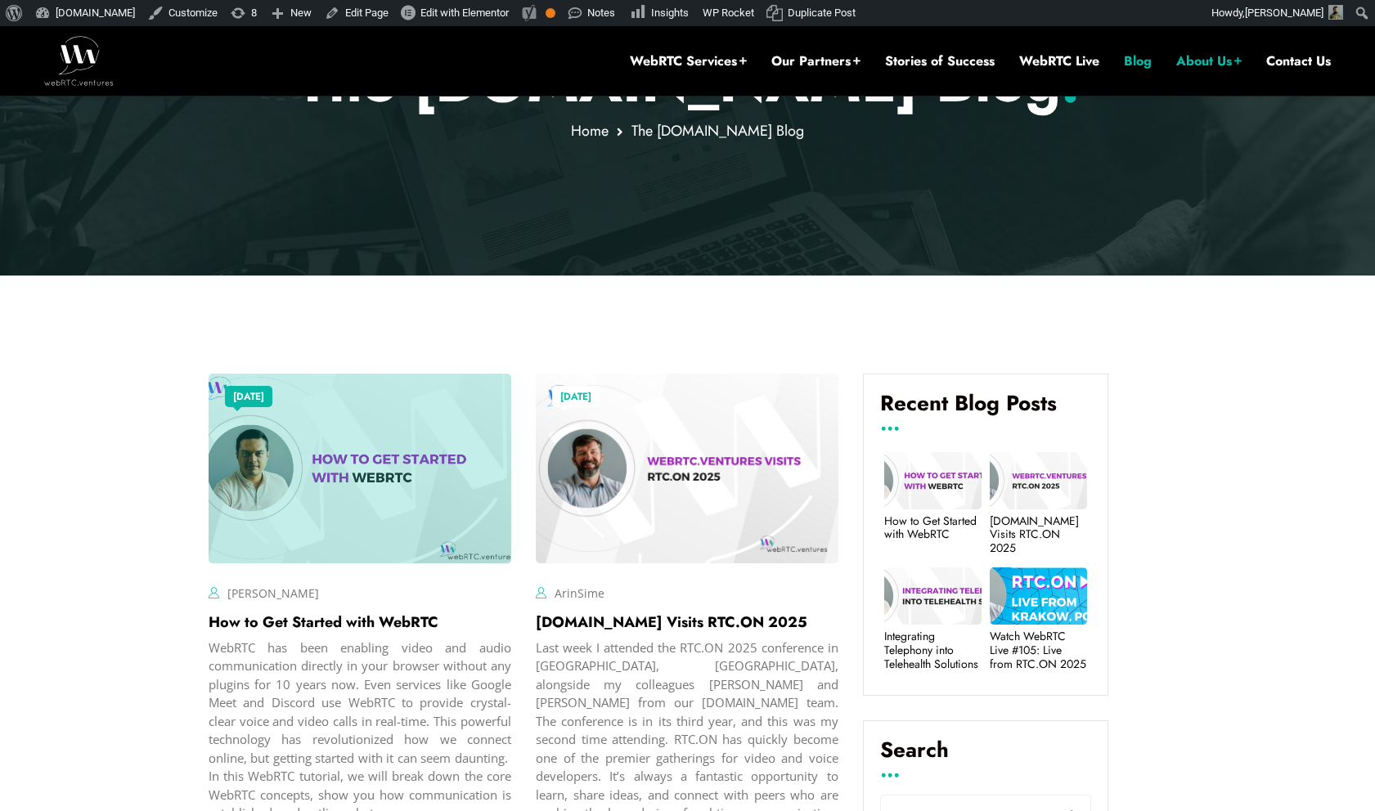
click at [371, 470] on div at bounding box center [360, 468] width 303 height 189
click at [376, 429] on div at bounding box center [360, 468] width 303 height 189
click at [311, 618] on link "How to Get Started with WebRTC" at bounding box center [324, 622] width 230 height 21
